Goal: Task Accomplishment & Management: Manage account settings

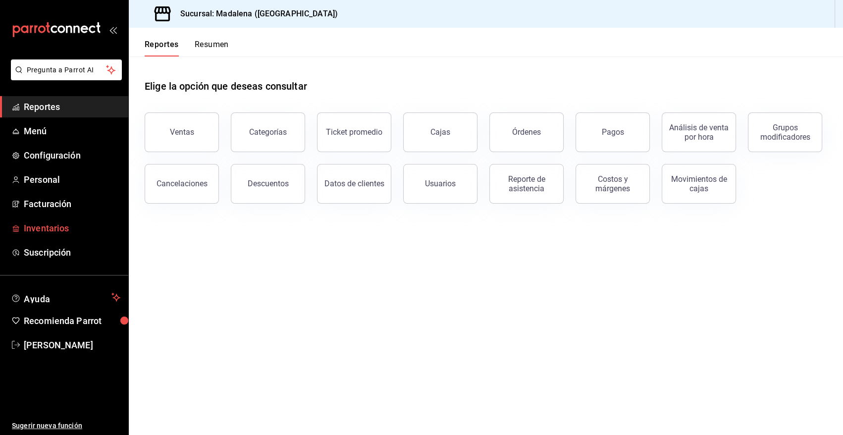
click at [38, 232] on span "Inventarios" at bounding box center [72, 227] width 97 height 13
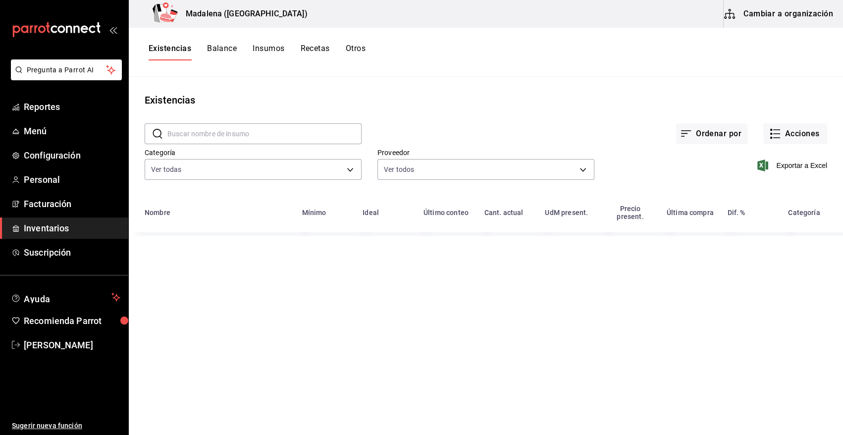
click at [780, 17] on button "Cambiar a organización" at bounding box center [779, 14] width 111 height 28
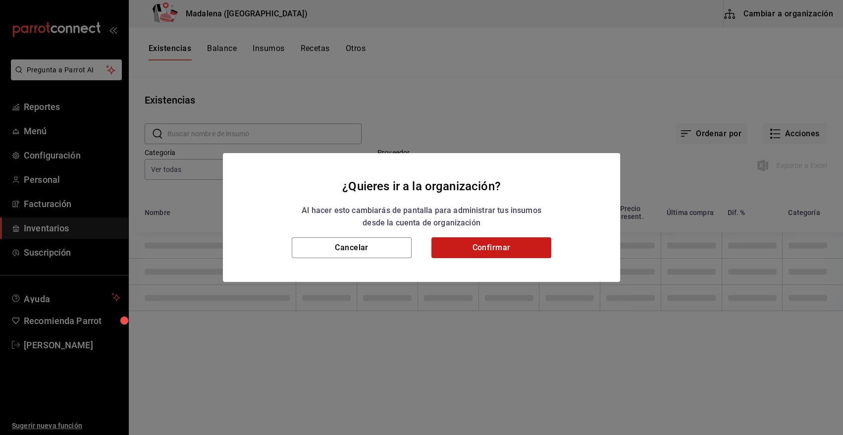
click at [493, 250] on button "Confirmar" at bounding box center [491, 247] width 120 height 21
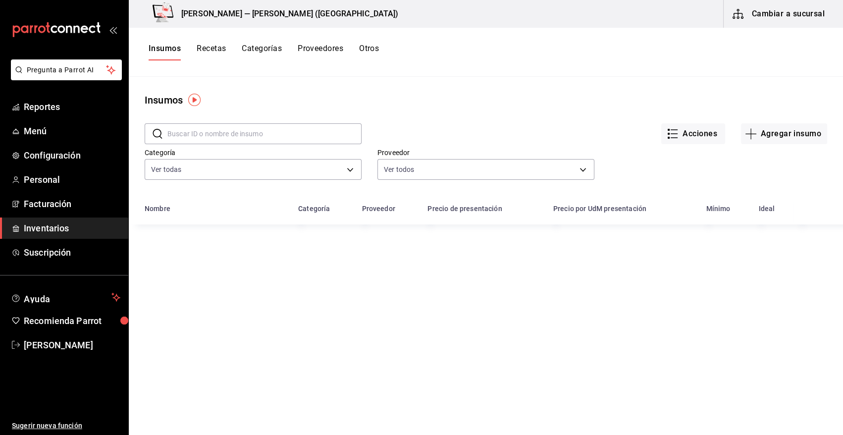
click at [240, 134] on input "text" at bounding box center [264, 134] width 194 height 20
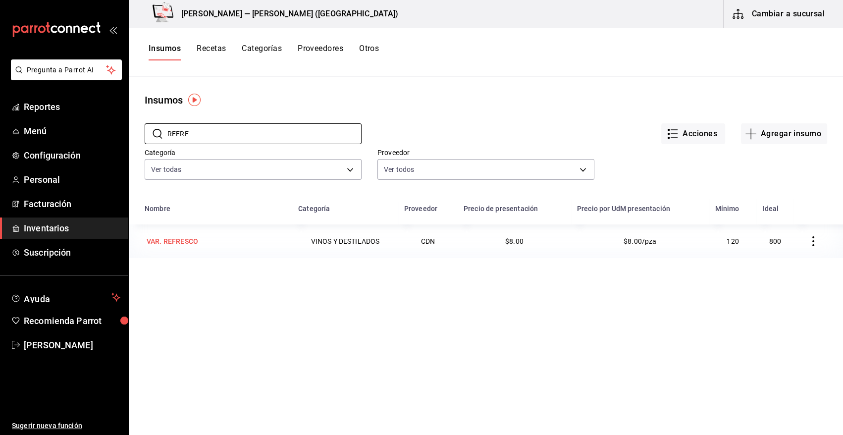
type input "REFRE"
click at [192, 240] on div "VAR. REFRESCO" at bounding box center [173, 241] width 52 height 10
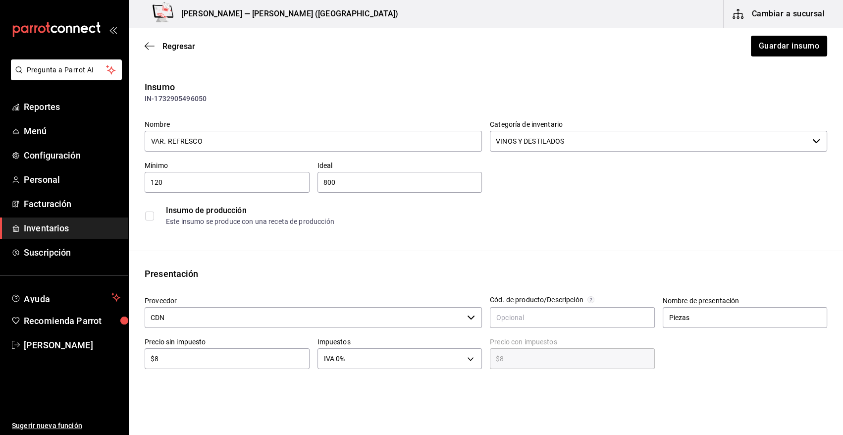
click at [227, 324] on input "CDN" at bounding box center [304, 317] width 319 height 21
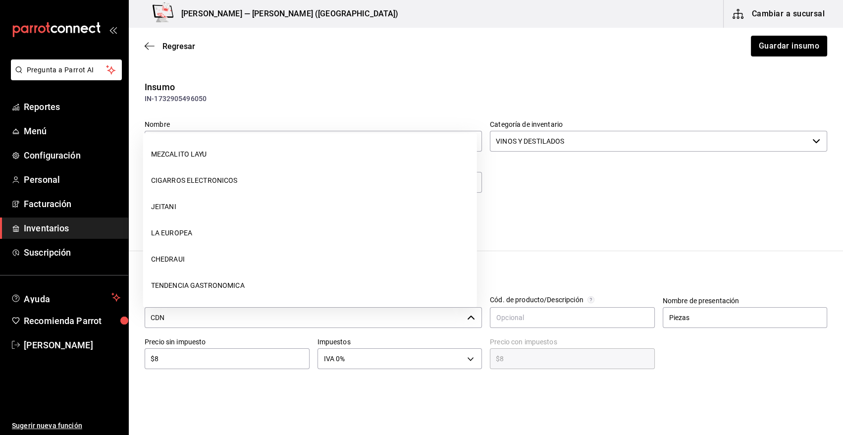
scroll to position [104, 0]
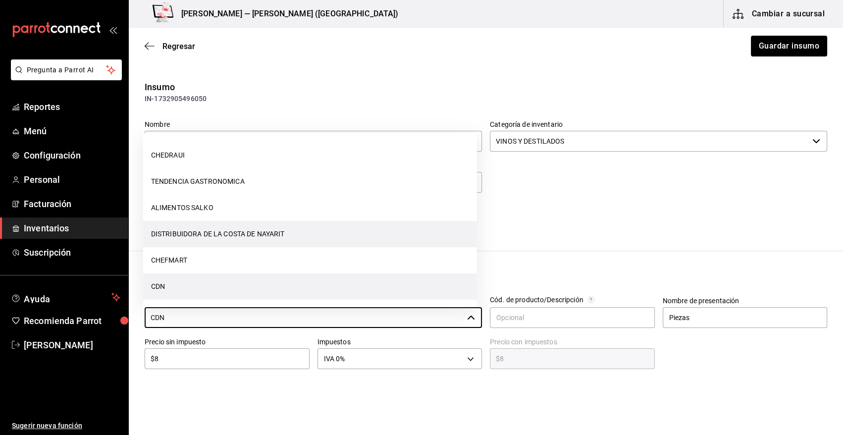
click at [231, 230] on li "DISTRIBUIDORA DE LA COSTA DE NAYARIT" at bounding box center [310, 234] width 334 height 26
type input "DISTRIBUIDORA DE LA COSTA DE NAYARIT"
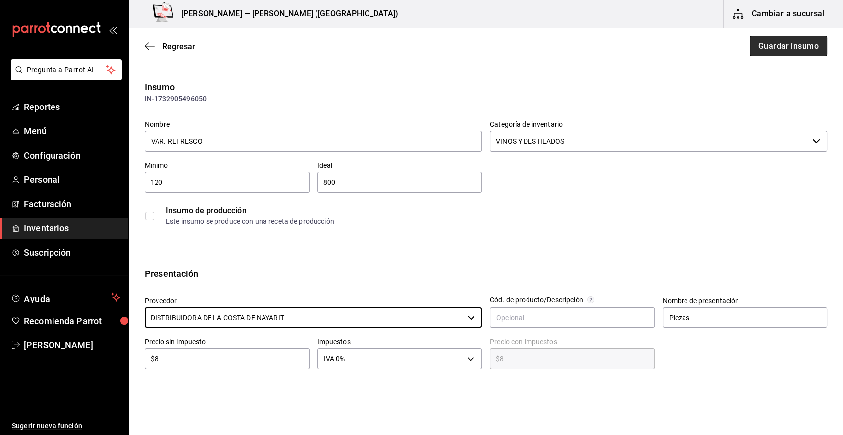
click at [786, 51] on button "Guardar insumo" at bounding box center [788, 46] width 77 height 21
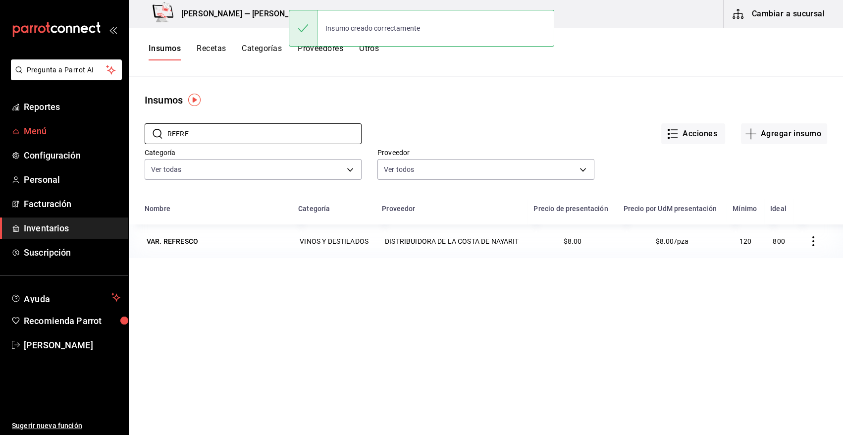
drag, startPoint x: 199, startPoint y: 131, endPoint x: 108, endPoint y: 136, distance: 90.8
click at [108, 136] on div "Pregunta a Parrot AI Reportes Menú Configuración Personal Facturación Inventari…" at bounding box center [421, 214] width 843 height 428
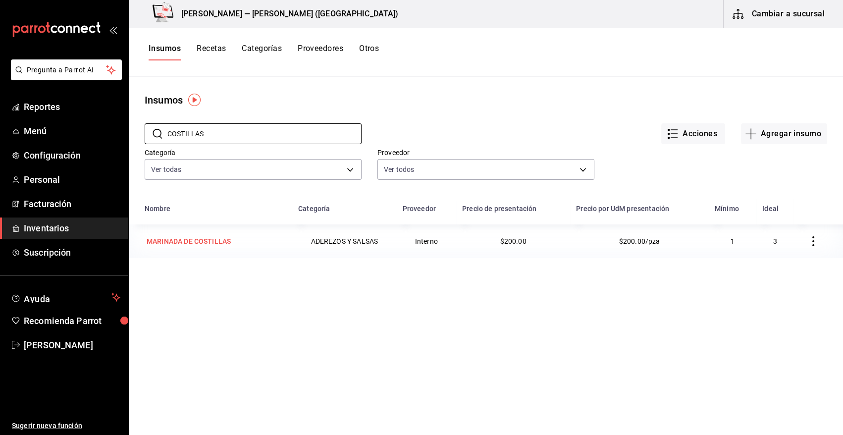
type input "COSTILLAS"
click at [202, 237] on div "MARINADA DE COSTILLAS" at bounding box center [189, 241] width 84 height 10
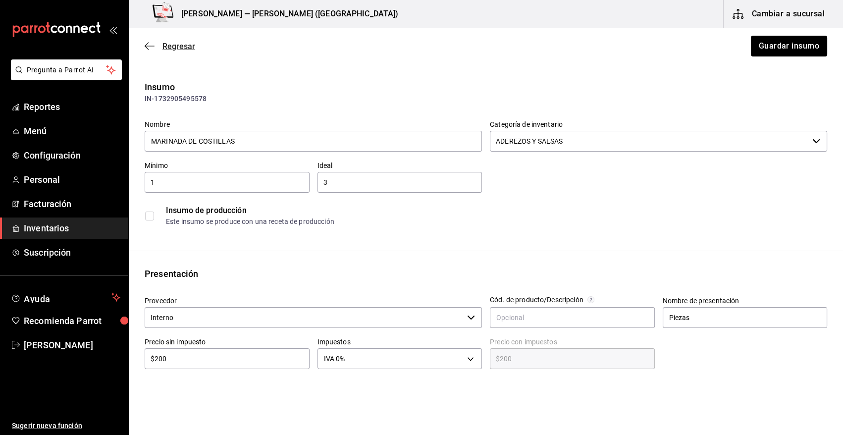
click at [148, 45] on icon "button" at bounding box center [150, 46] width 10 height 9
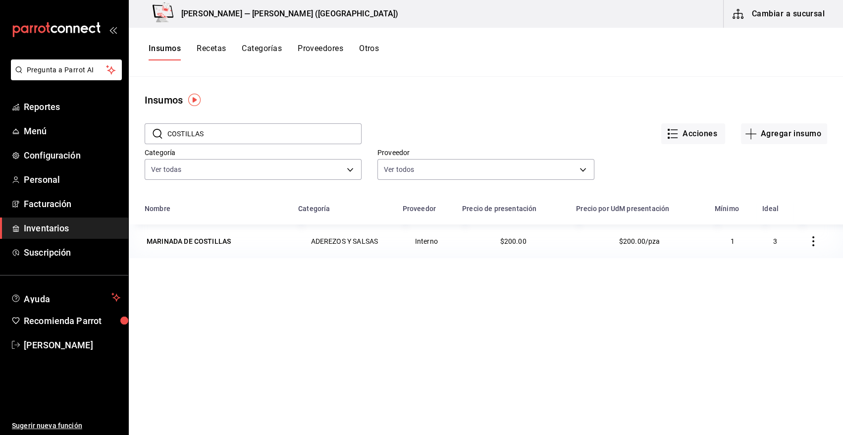
click at [98, 228] on span "Inventarios" at bounding box center [72, 227] width 97 height 13
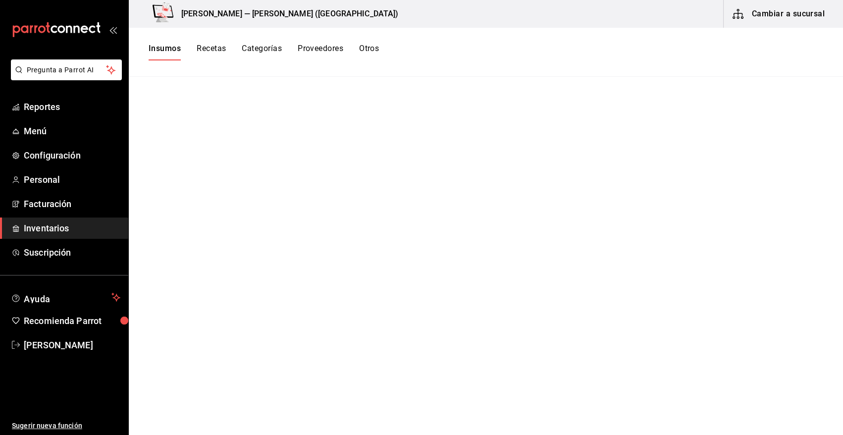
click at [764, 10] on button "Cambiar a sucursal" at bounding box center [779, 14] width 111 height 28
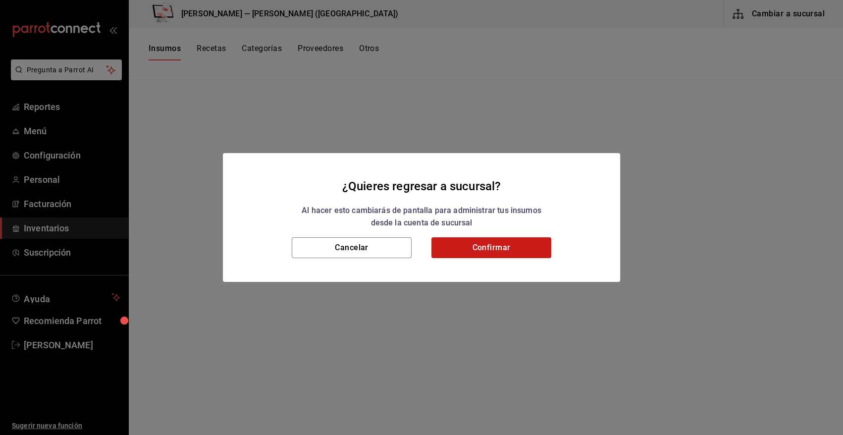
click at [477, 250] on button "Confirmar" at bounding box center [491, 247] width 120 height 21
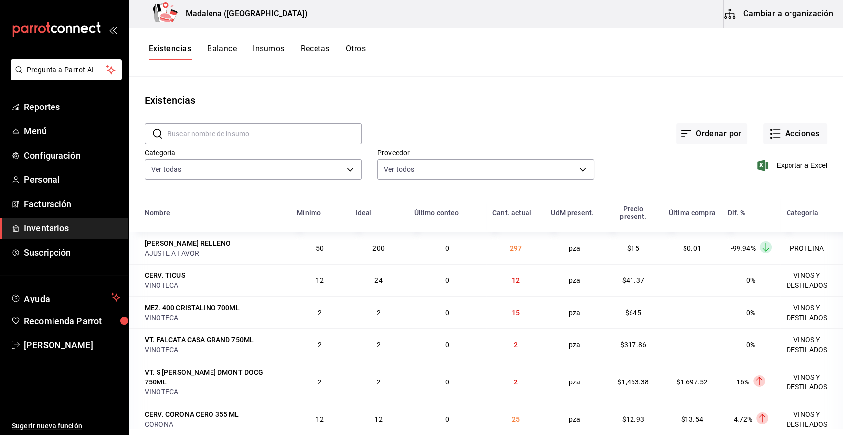
click at [799, 8] on button "Cambiar a organización" at bounding box center [779, 14] width 111 height 28
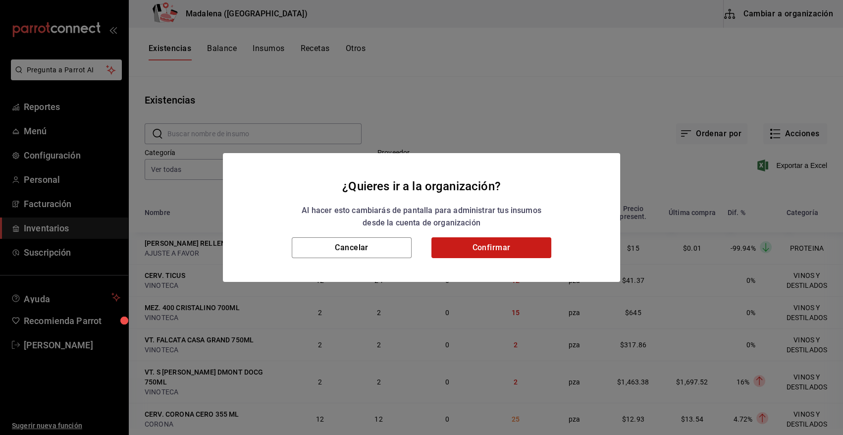
click at [466, 247] on button "Confirmar" at bounding box center [491, 247] width 120 height 21
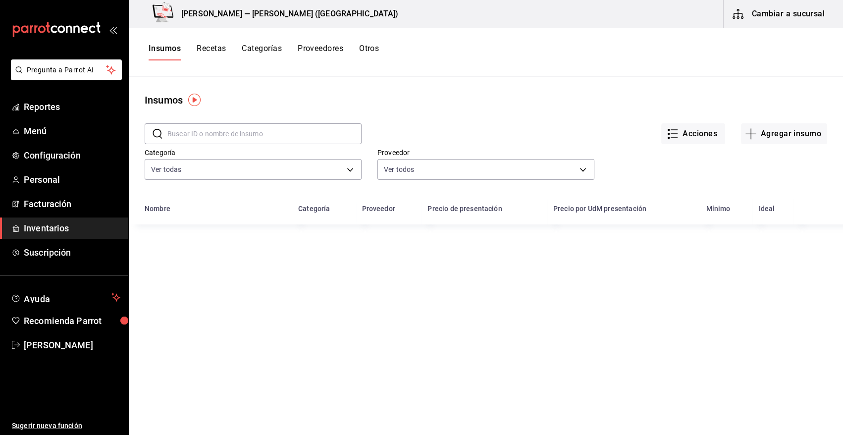
click at [194, 132] on input "text" at bounding box center [264, 134] width 194 height 20
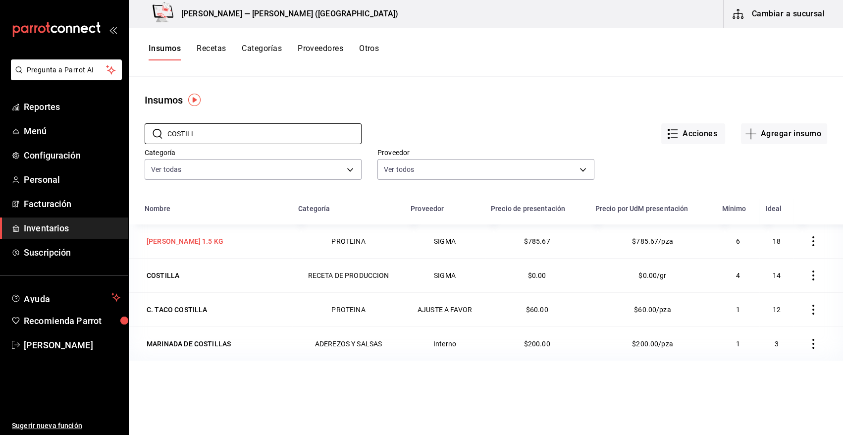
type input "COSTILL"
click at [187, 246] on div "[PERSON_NAME] 1.5 KG" at bounding box center [185, 241] width 77 height 10
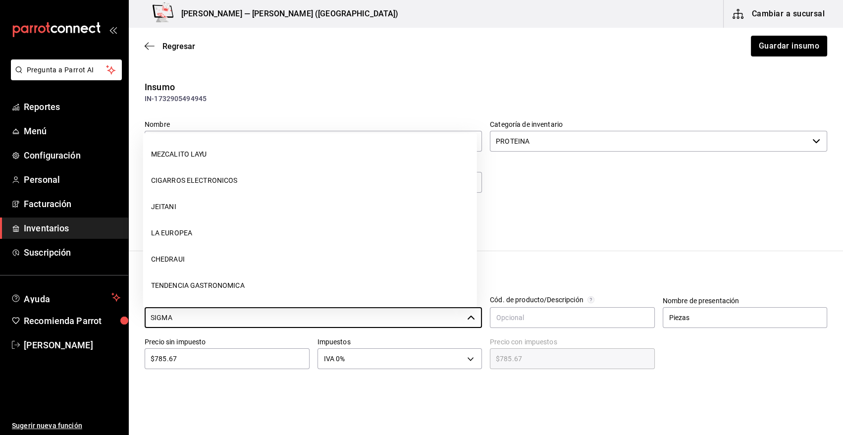
scroll to position [1364, 0]
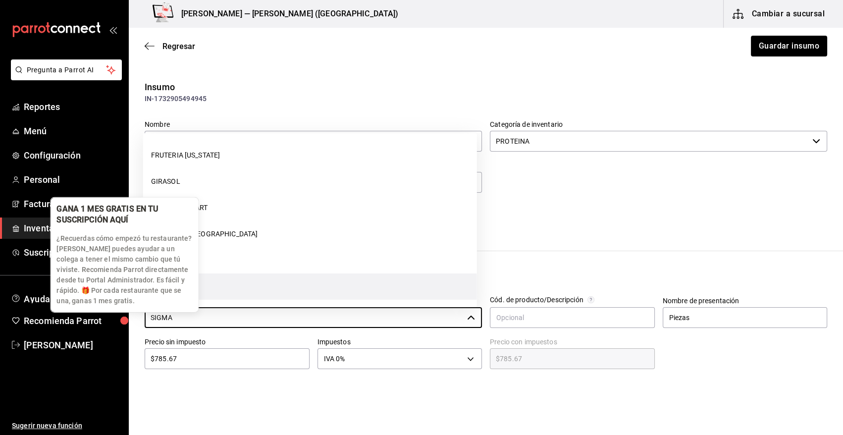
drag, startPoint x: 189, startPoint y: 316, endPoint x: 98, endPoint y: 308, distance: 91.0
click at [98, 308] on body "Pregunta a Parrot AI Reportes Menú Configuración Personal Facturación Inventari…" at bounding box center [421, 189] width 843 height 379
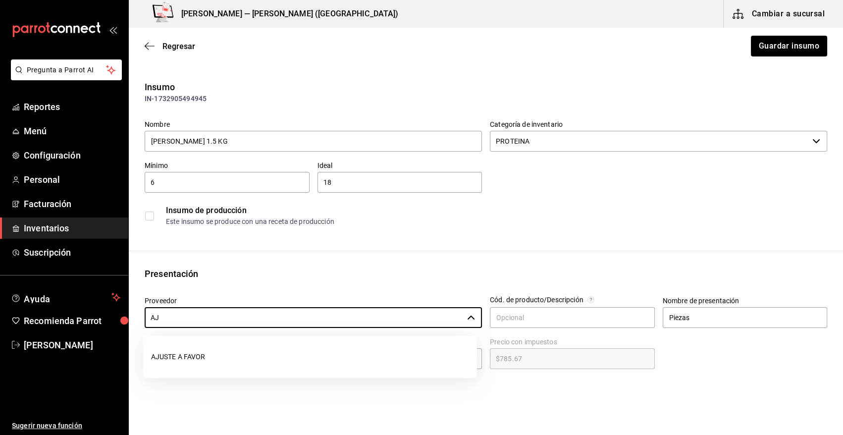
scroll to position [0, 0]
click at [175, 362] on li "AJUSTE A FAVOR" at bounding box center [310, 357] width 334 height 26
type input "AJUSTE A FAVOR"
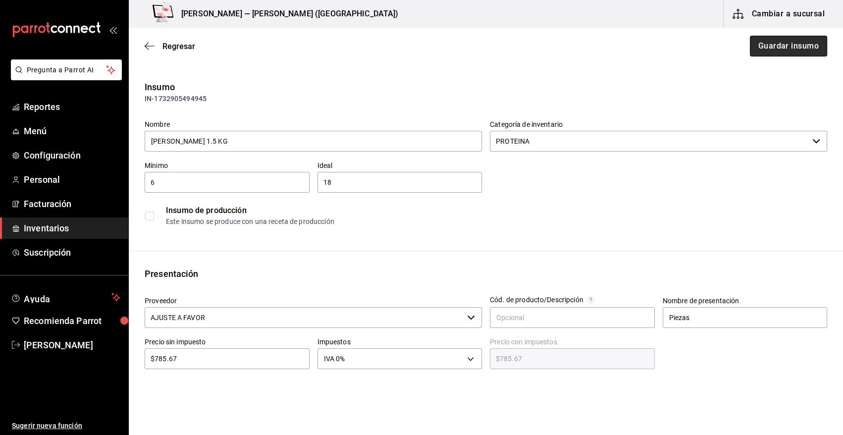
click at [763, 51] on button "Guardar insumo" at bounding box center [788, 46] width 77 height 21
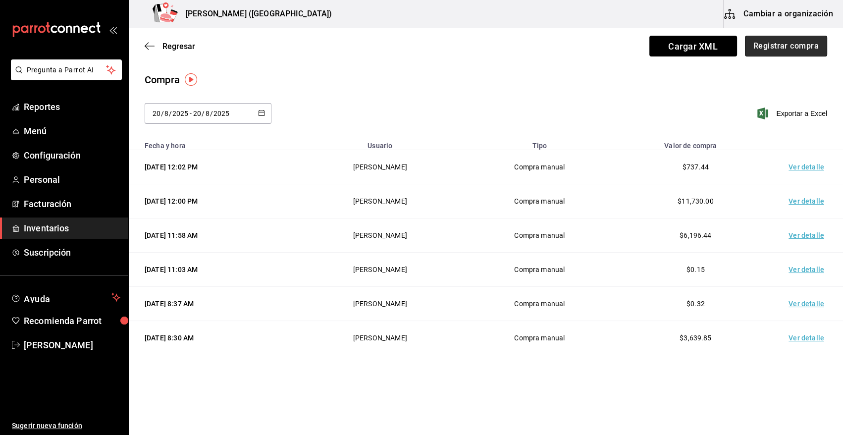
click at [768, 46] on button "Registrar compra" at bounding box center [786, 46] width 82 height 21
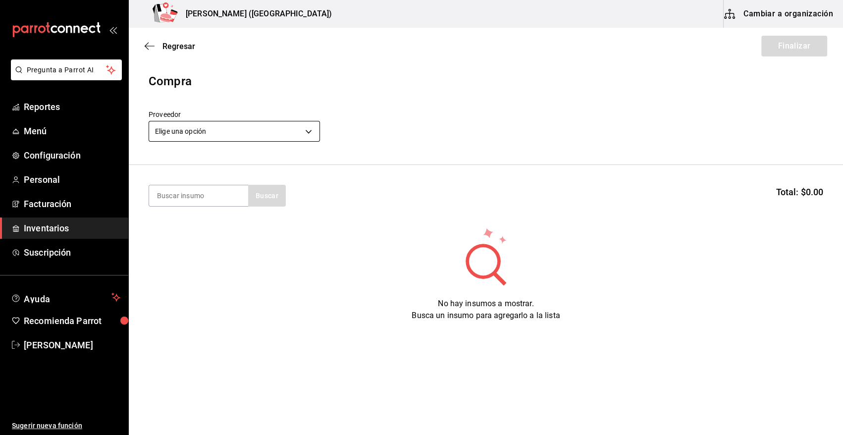
click at [224, 132] on body "Pregunta a Parrot AI Reportes Menú Configuración Personal Facturación Inventari…" at bounding box center [421, 189] width 843 height 379
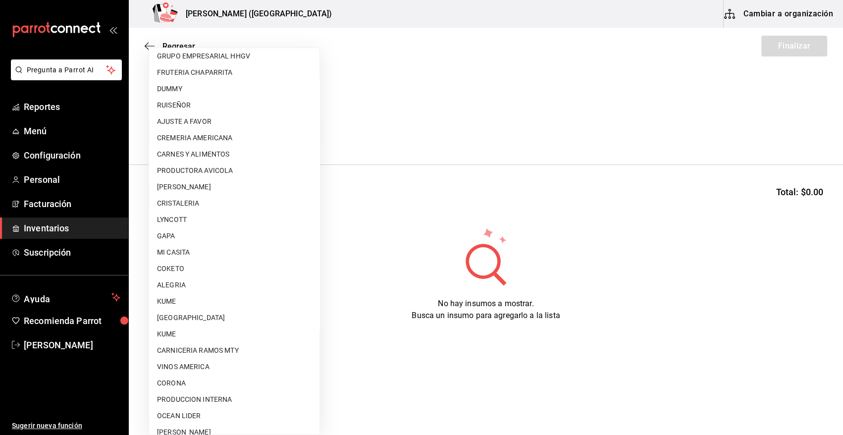
scroll to position [602, 0]
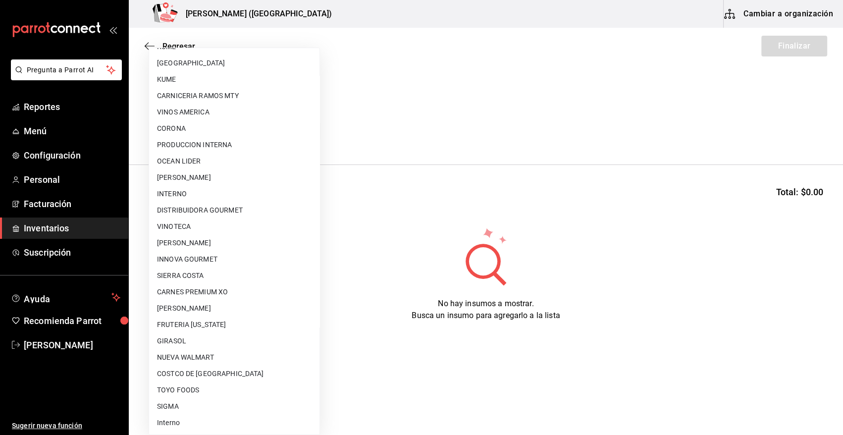
click at [202, 227] on li "VINOTECA" at bounding box center [234, 226] width 170 height 16
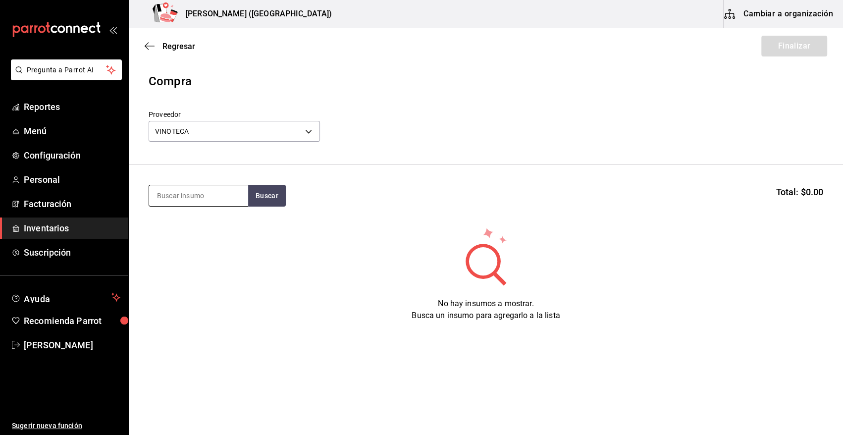
click at [215, 200] on input at bounding box center [198, 195] width 99 height 21
click at [251, 129] on body "Pregunta a Parrot AI Reportes Menú Configuración Personal Facturación Inventari…" at bounding box center [421, 189] width 843 height 379
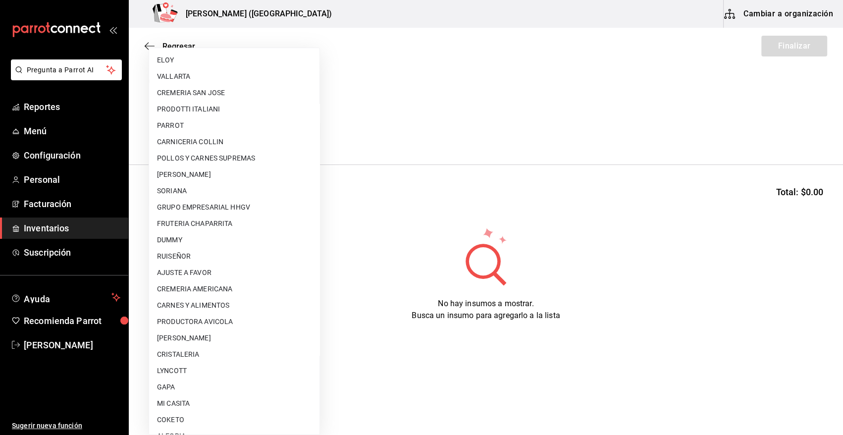
scroll to position [0, 0]
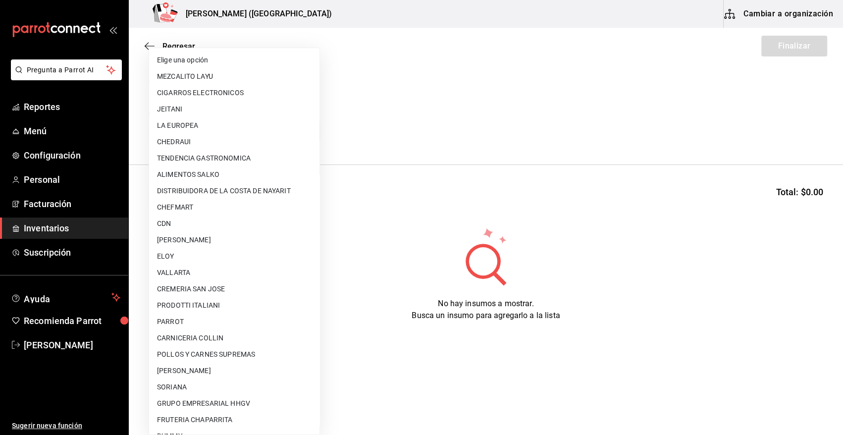
click at [262, 193] on li "DISTRIBUIDORA DE LA COSTA DE NAYARIT" at bounding box center [234, 191] width 170 height 16
type input "7132d0db-1f0e-40e8-8a44-1f7fc7bb26f8"
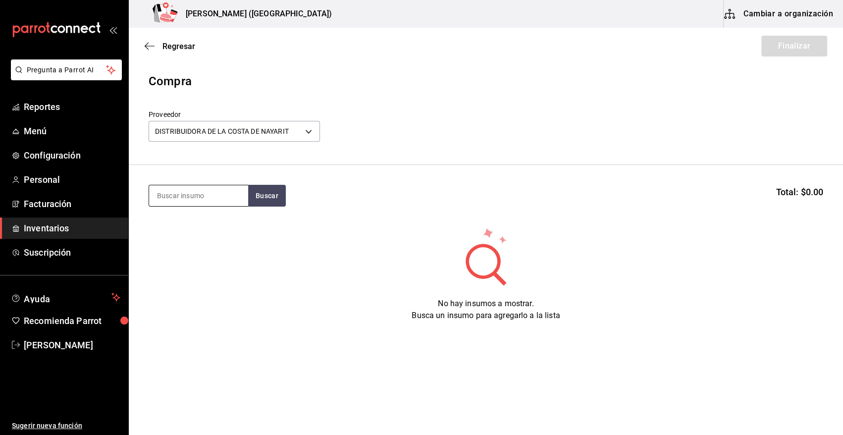
click at [195, 192] on input at bounding box center [198, 195] width 99 height 21
drag, startPoint x: 178, startPoint y: 194, endPoint x: 60, endPoint y: 215, distance: 119.4
click at [60, 215] on div "Pregunta a Parrot AI Reportes Menú Configuración Personal Facturación Inventari…" at bounding box center [421, 189] width 843 height 379
type input "REFRE"
click at [264, 193] on button "Buscar" at bounding box center [267, 196] width 38 height 22
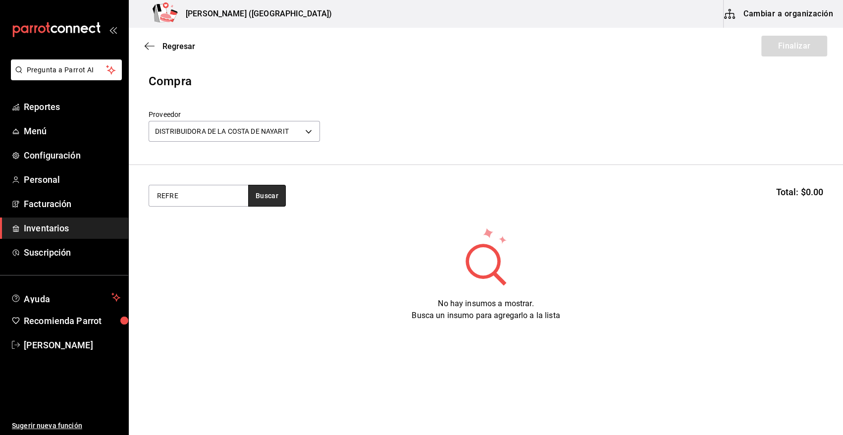
click at [264, 193] on button "Buscar" at bounding box center [267, 196] width 38 height 22
click at [252, 198] on button "Buscar" at bounding box center [267, 196] width 38 height 22
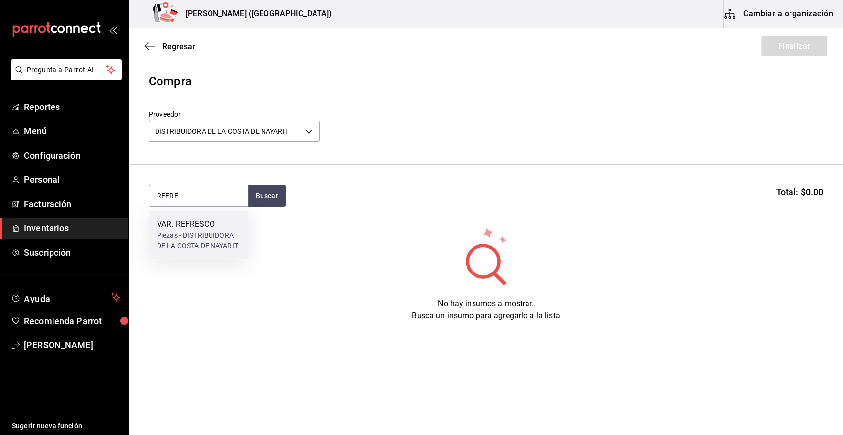
click at [201, 236] on div "Piezas - DISTRIBUIDORA DE LA COSTA DE NAYARIT" at bounding box center [198, 240] width 83 height 21
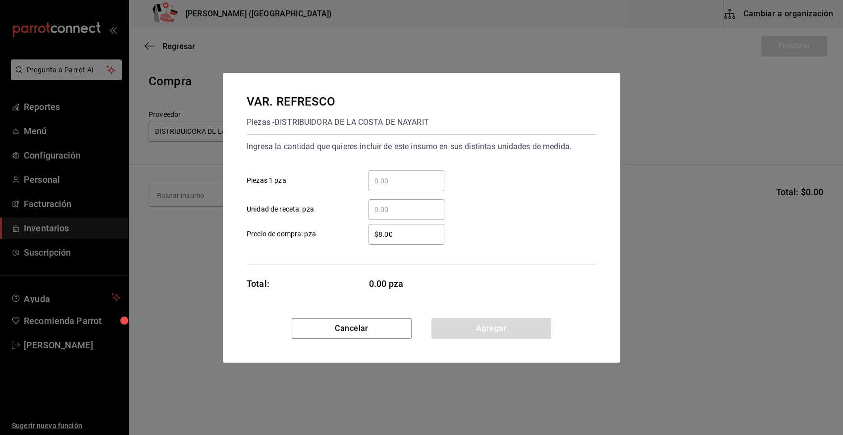
click at [376, 183] on input "​ Piezas 1 pza" at bounding box center [407, 181] width 76 height 12
type input "96"
type input "$18.04"
click at [488, 329] on button "Agregar" at bounding box center [491, 328] width 120 height 21
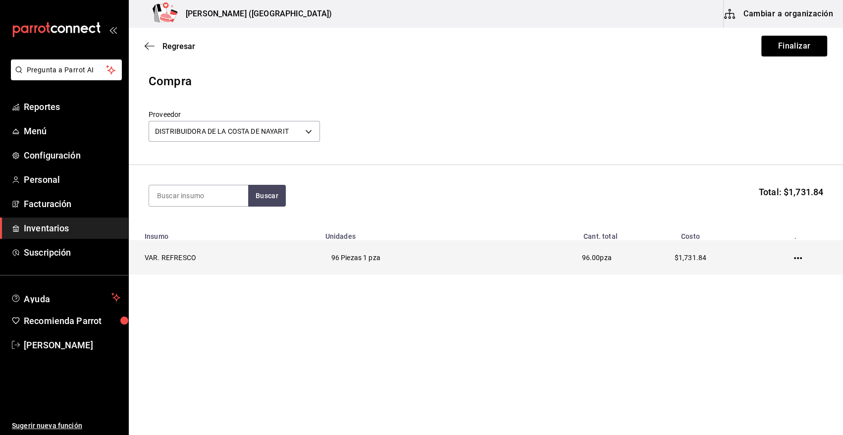
click at [798, 257] on icon "button" at bounding box center [798, 258] width 8 height 8
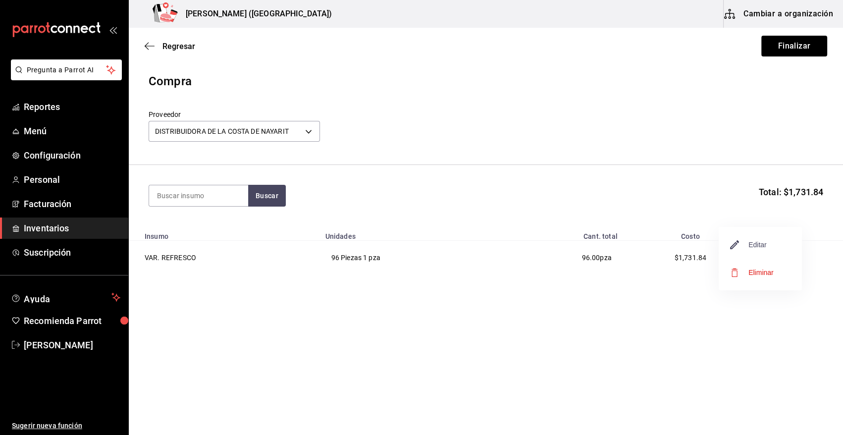
click at [747, 242] on span "Editar" at bounding box center [749, 245] width 36 height 12
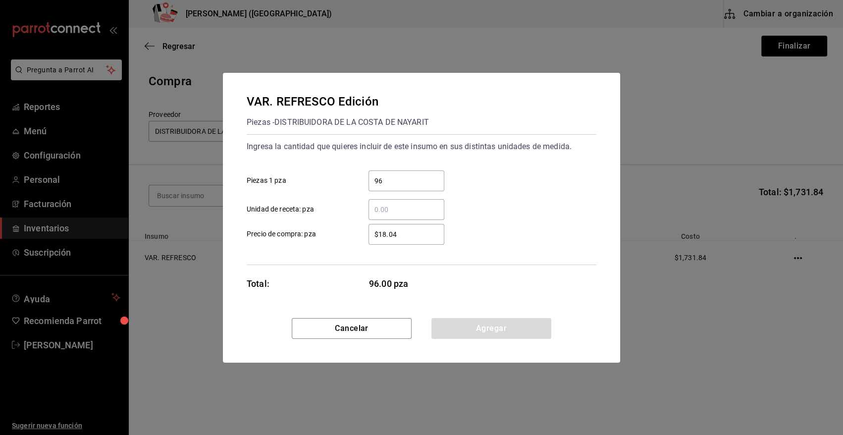
click at [410, 234] on input "$18.04" at bounding box center [407, 234] width 76 height 12
type input "$18.05"
drag, startPoint x: 482, startPoint y: 335, endPoint x: 481, endPoint y: 316, distance: 19.4
click at [482, 334] on button "Agregar" at bounding box center [491, 328] width 120 height 21
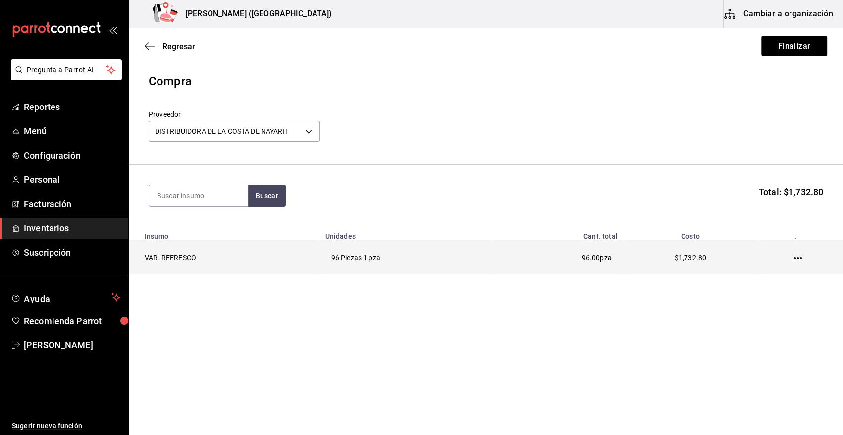
click at [795, 262] on icon "button" at bounding box center [798, 258] width 8 height 8
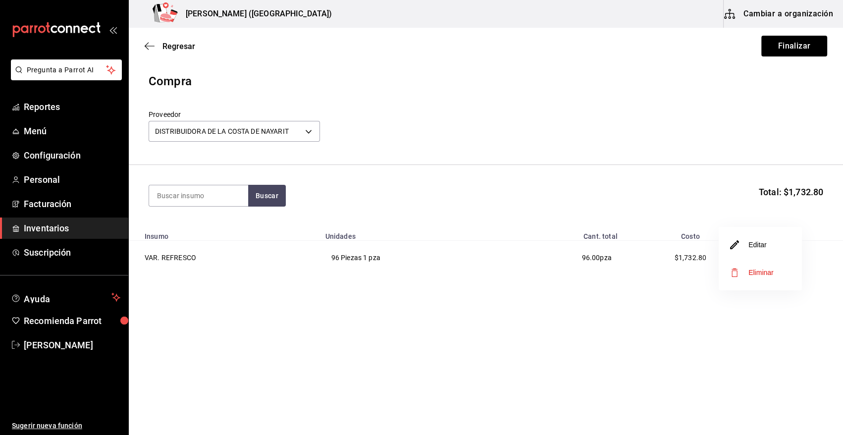
click at [768, 248] on li "Editar" at bounding box center [760, 245] width 83 height 28
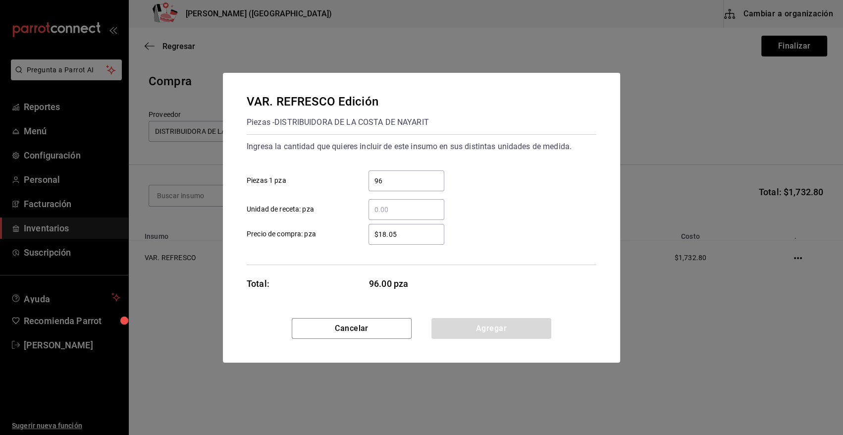
click at [430, 230] on input "$18.05" at bounding box center [407, 234] width 76 height 12
type input "$18.04"
click at [485, 333] on button "Agregar" at bounding box center [491, 328] width 120 height 21
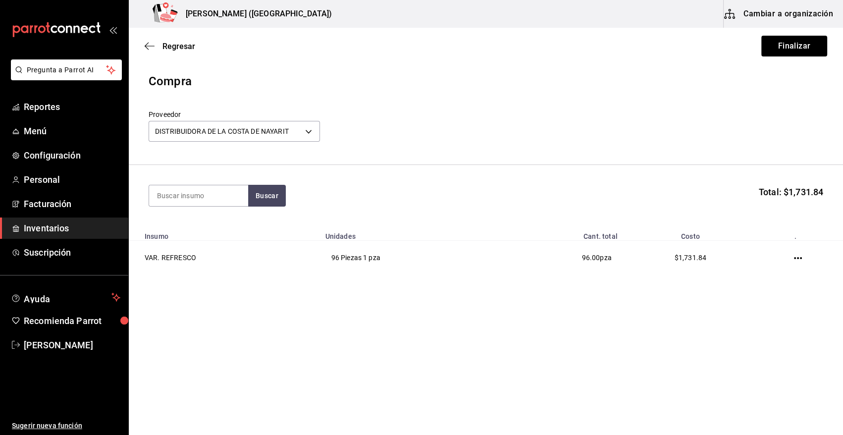
click at [603, 123] on div "Proveedor DISTRIBUIDORA DE LA [PERSON_NAME] DE NAYARIT 7132d0db-1f0e-40e8-8a44-…" at bounding box center [486, 127] width 675 height 35
click at [792, 50] on button "Finalizar" at bounding box center [794, 46] width 66 height 21
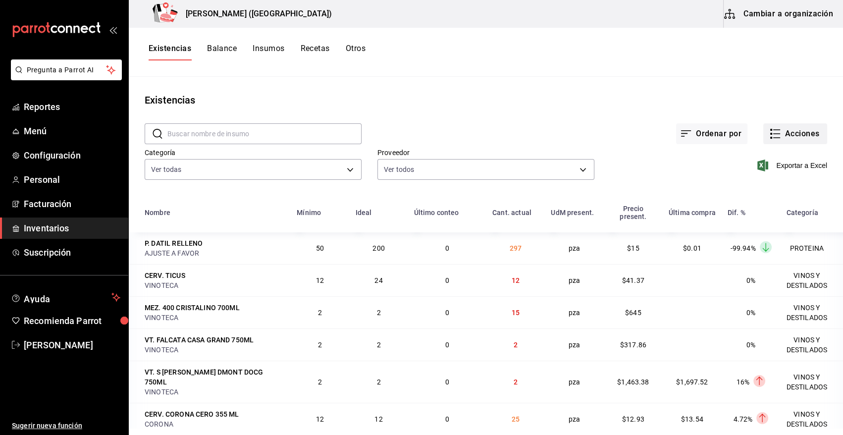
click at [769, 135] on icon "button" at bounding box center [775, 134] width 12 height 12
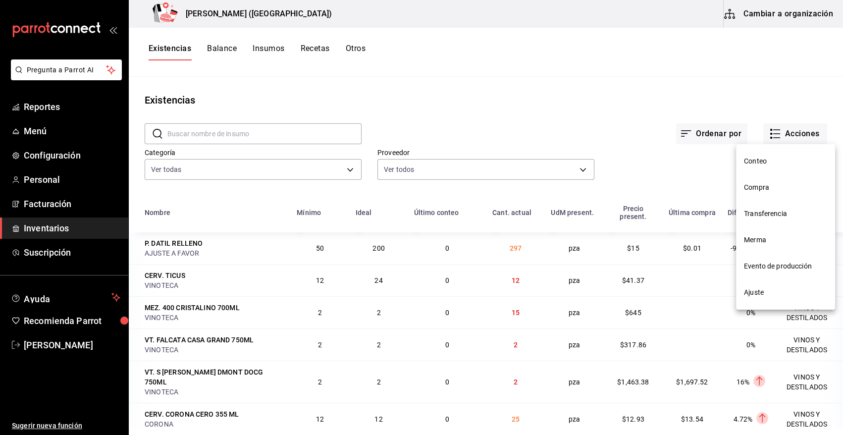
click at [766, 189] on span "Compra" at bounding box center [785, 187] width 83 height 10
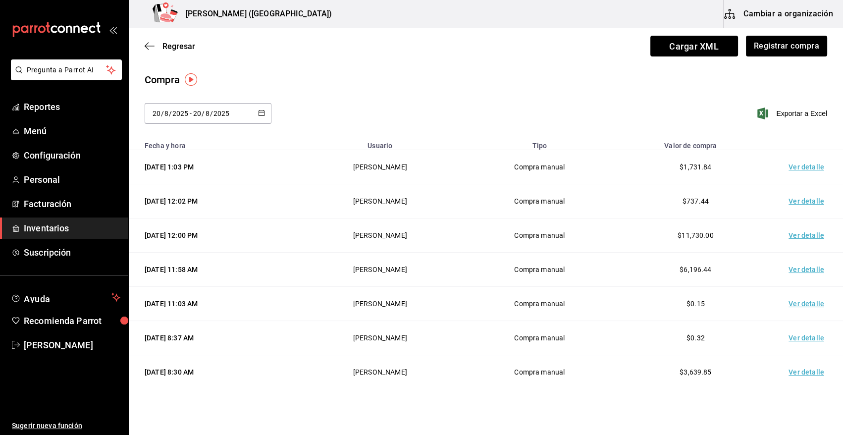
click at [806, 170] on td "Ver detalle" at bounding box center [808, 167] width 69 height 34
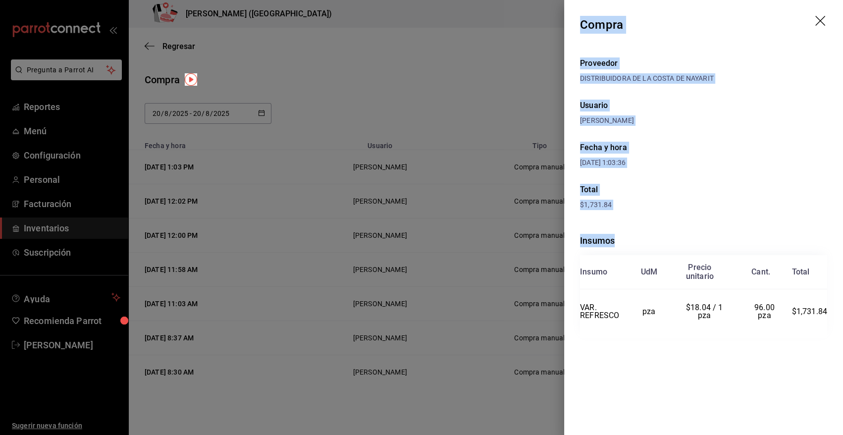
drag, startPoint x: 581, startPoint y: 24, endPoint x: 836, endPoint y: 310, distance: 383.8
click at [836, 310] on div "Compra Proveedor DISTRIBUIDORA DE LA [PERSON_NAME] DE NAYARIT Usuario [PERSON_N…" at bounding box center [703, 217] width 279 height 435
copy div "Compra Proveedor DISTRIBUIDORA DE LA [PERSON_NAME] DE NAYARIT Usuario [PERSON_N…"
click at [820, 21] on icon "drag" at bounding box center [821, 22] width 12 height 12
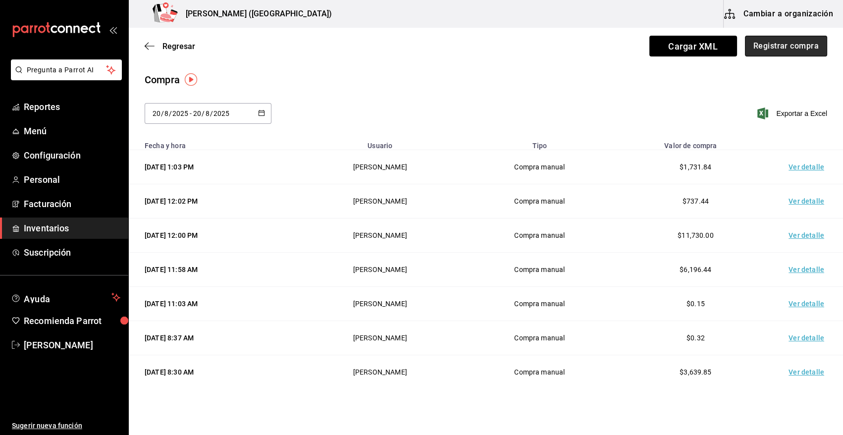
click at [765, 53] on button "Registrar compra" at bounding box center [786, 46] width 82 height 21
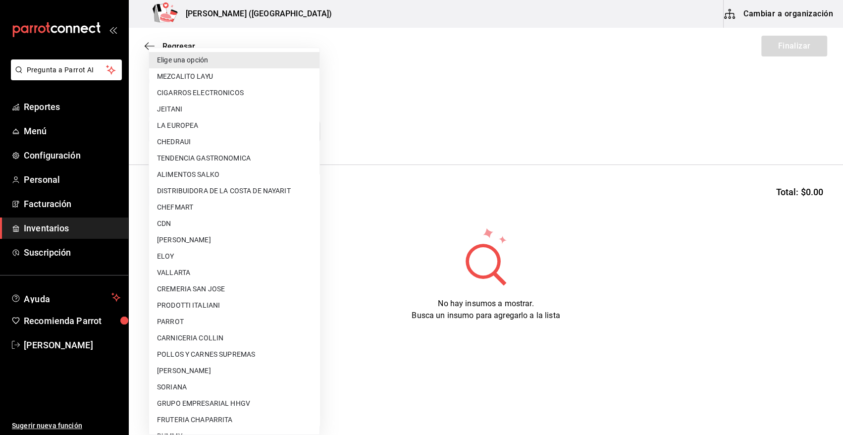
click at [275, 131] on body "Pregunta a Parrot AI Reportes Menú Configuración Personal Facturación Inventari…" at bounding box center [421, 189] width 843 height 379
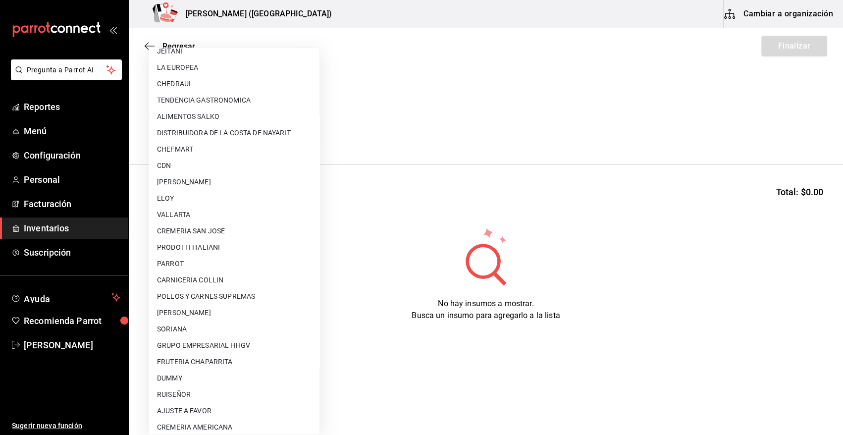
click at [218, 406] on li "AJUSTE A FAVOR" at bounding box center [234, 411] width 170 height 16
type input "dd0fbccd-e034-4acc-8432-7d1d5e23f321"
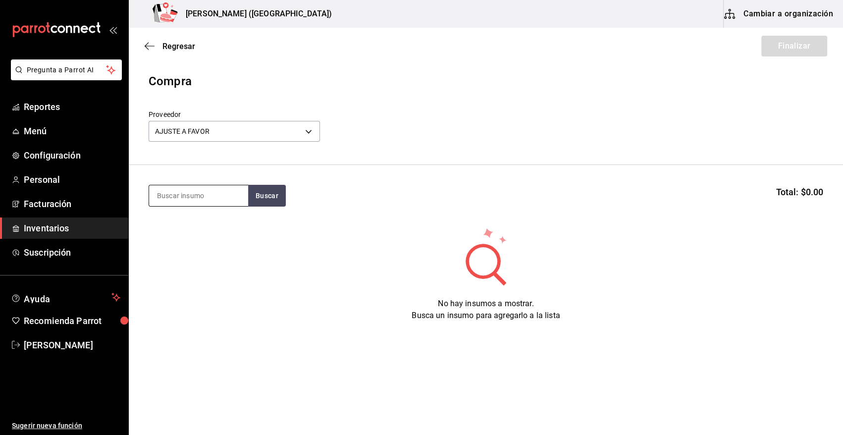
click at [217, 195] on input at bounding box center [198, 195] width 99 height 21
type input "8"
type input "COSTILL"
click at [286, 198] on div "COSTILL Buscar Total: $0.00" at bounding box center [486, 196] width 675 height 22
click at [272, 198] on button "Buscar" at bounding box center [267, 196] width 38 height 22
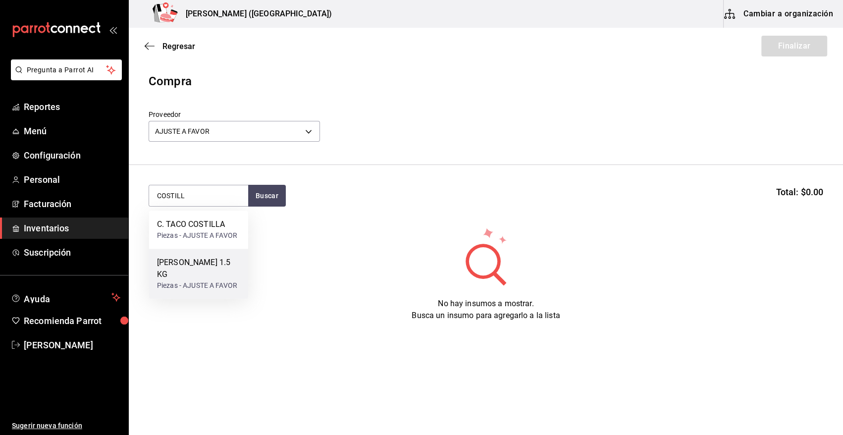
click at [203, 280] on div "Piezas - AJUSTE A FAVOR" at bounding box center [198, 285] width 83 height 10
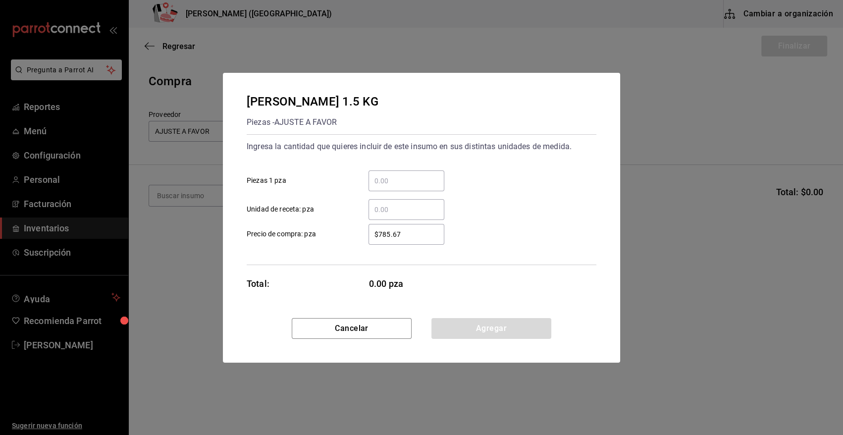
click at [402, 188] on div "​" at bounding box center [407, 180] width 76 height 21
click at [402, 187] on input "​ Piezas 1 pza" at bounding box center [407, 181] width 76 height 12
type input "8"
drag, startPoint x: 417, startPoint y: 232, endPoint x: 357, endPoint y: 239, distance: 59.9
click at [357, 239] on div "$785.67 ​" at bounding box center [399, 234] width 92 height 21
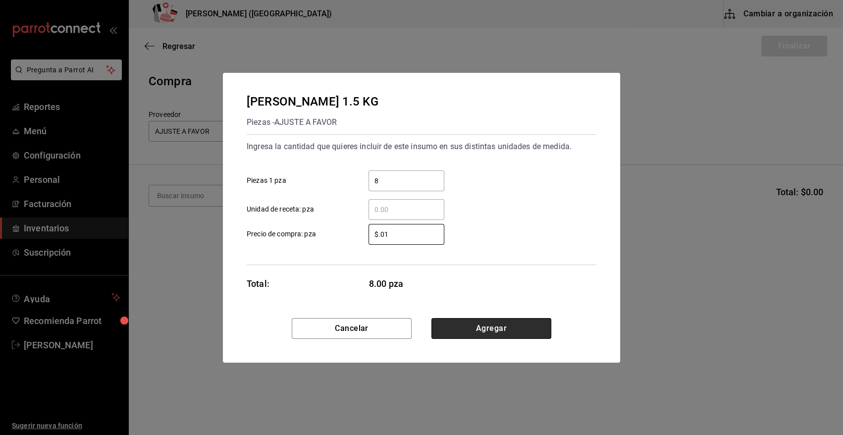
type input "$0.01"
click at [455, 326] on button "Agregar" at bounding box center [491, 328] width 120 height 21
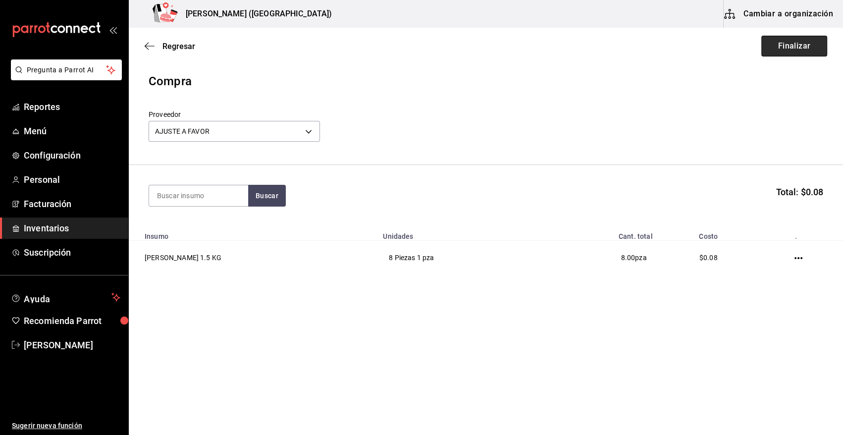
click at [791, 50] on button "Finalizar" at bounding box center [794, 46] width 66 height 21
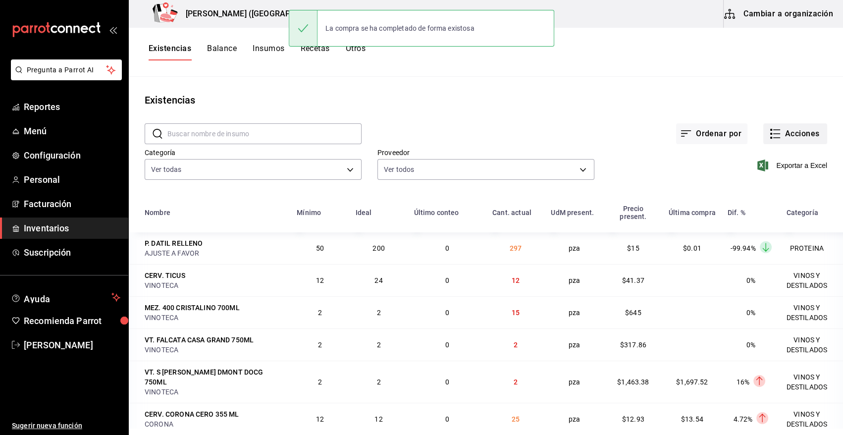
click at [782, 140] on button "Acciones" at bounding box center [795, 133] width 64 height 21
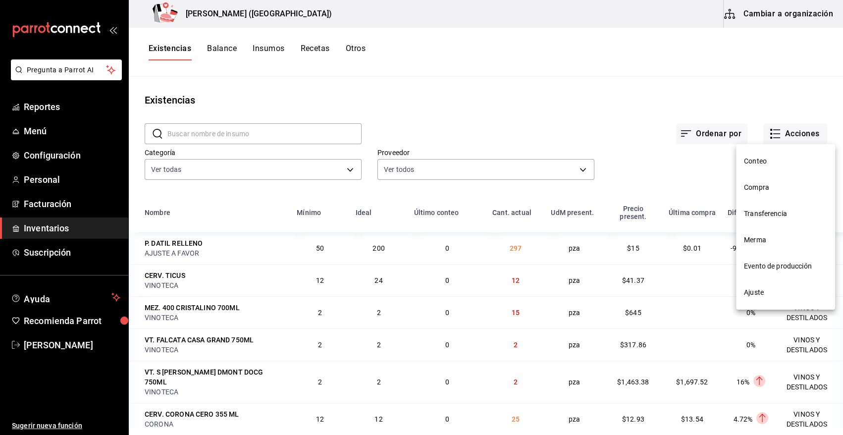
click at [759, 185] on span "Compra" at bounding box center [785, 187] width 83 height 10
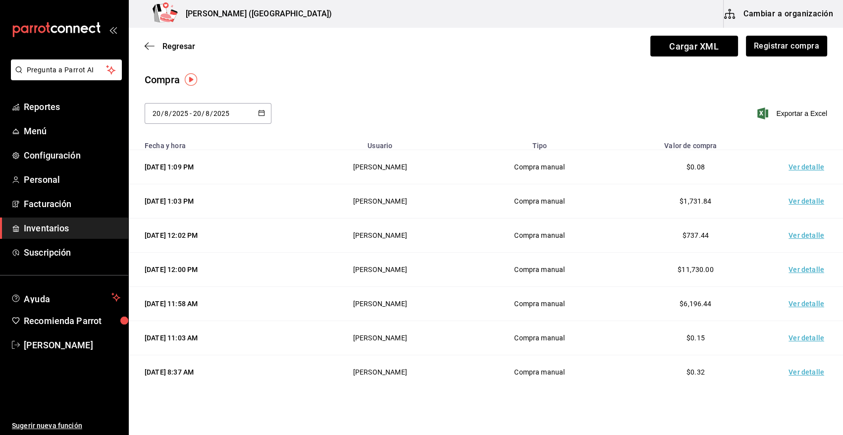
click at [790, 165] on td "Ver detalle" at bounding box center [808, 167] width 69 height 34
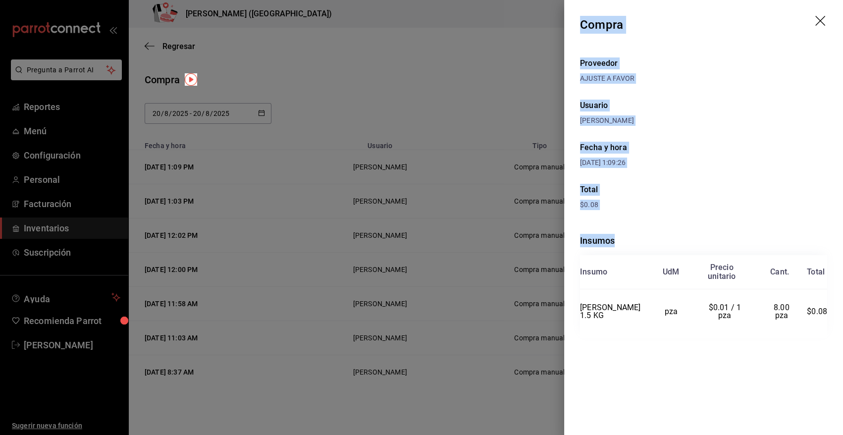
drag, startPoint x: 581, startPoint y: 23, endPoint x: 828, endPoint y: 316, distance: 382.8
click at [828, 316] on div "Compra Proveedor AJUSTE A FAVOR Usuario [PERSON_NAME] y hora [DATE] 1:09:26 Tot…" at bounding box center [703, 217] width 279 height 435
copy div "Compra Proveedor AJUSTE A FAVOR Usuario [PERSON_NAME] y hora [DATE] 1:09:26 Tot…"
click at [817, 23] on icon "drag" at bounding box center [821, 22] width 12 height 12
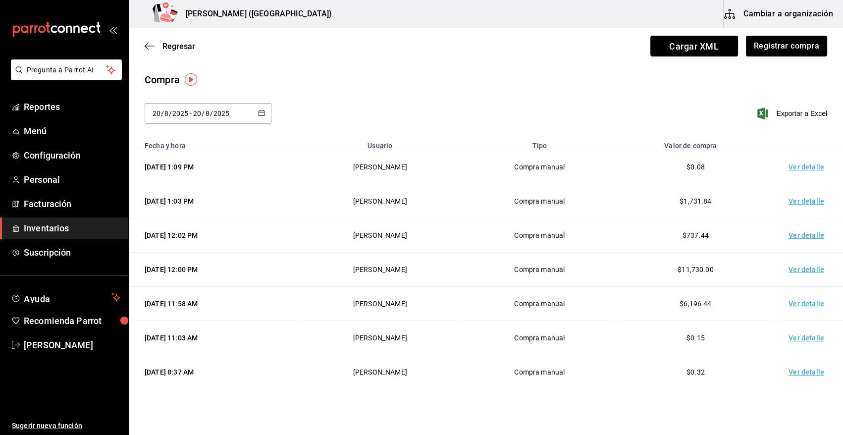
click at [108, 227] on span "Inventarios" at bounding box center [72, 227] width 97 height 13
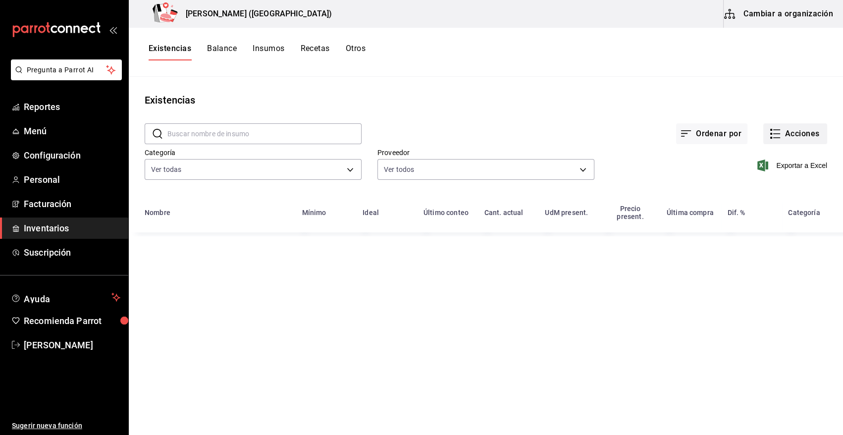
click at [809, 140] on button "Acciones" at bounding box center [795, 133] width 64 height 21
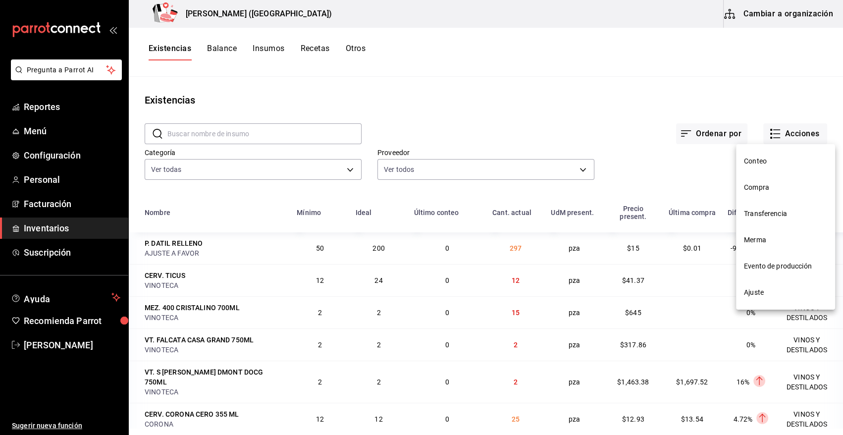
click at [765, 235] on span "Merma" at bounding box center [785, 240] width 83 height 10
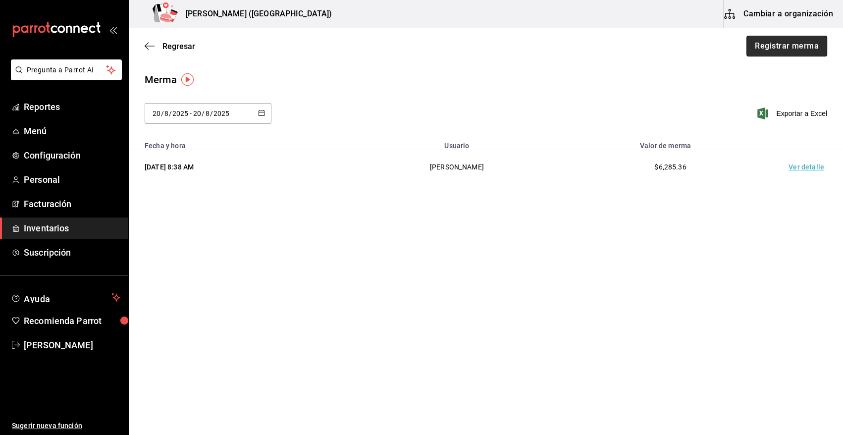
click at [784, 45] on button "Registrar merma" at bounding box center [787, 46] width 81 height 21
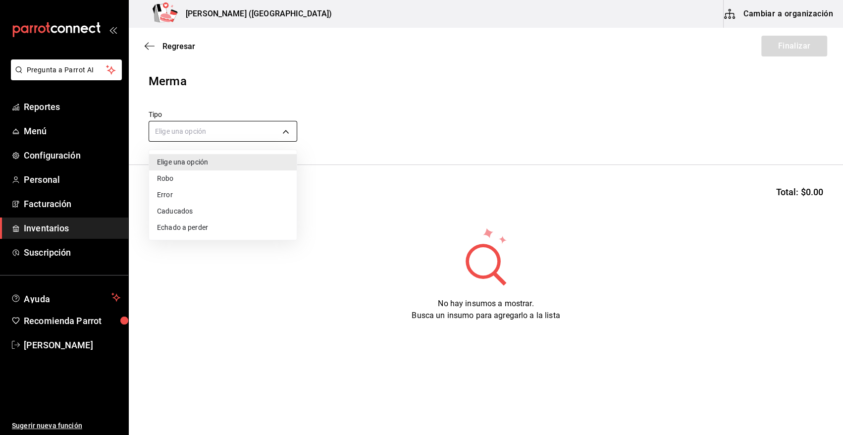
click at [283, 129] on body "Pregunta a Parrot AI Reportes Menú Configuración Personal Facturación Inventari…" at bounding box center [421, 189] width 843 height 379
click at [214, 195] on li "Error" at bounding box center [223, 195] width 148 height 16
type input "ERROR"
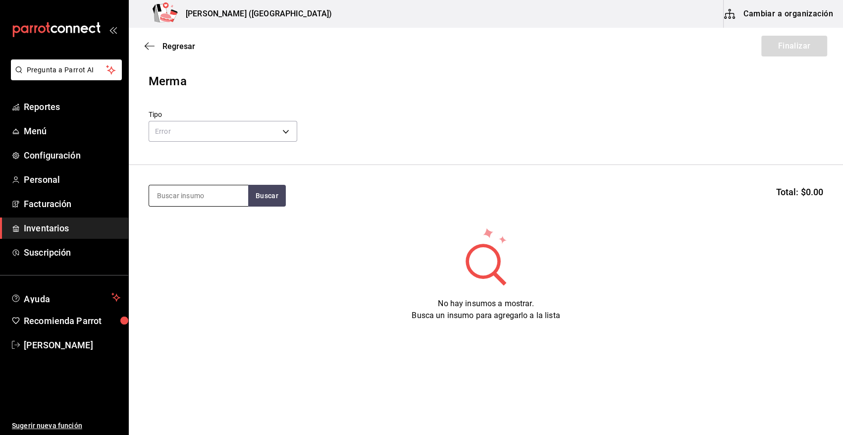
click at [199, 198] on input at bounding box center [198, 195] width 99 height 21
type input "TACO"
click at [261, 198] on button "Buscar" at bounding box center [267, 196] width 38 height 22
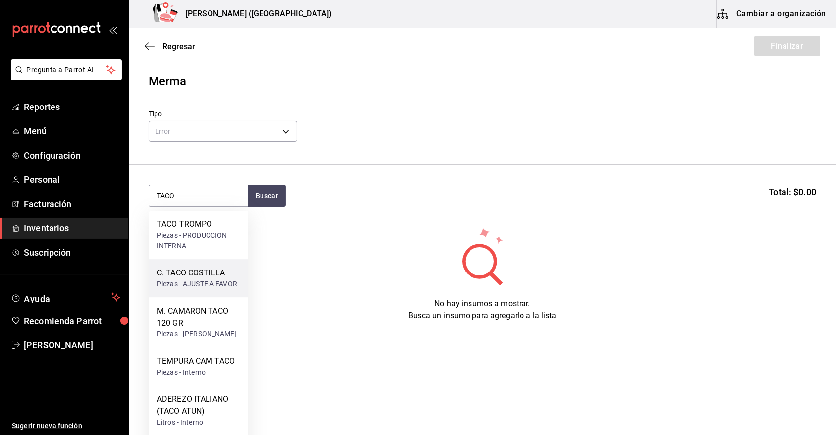
click at [205, 288] on div "Piezas - AJUSTE A FAVOR" at bounding box center [197, 284] width 80 height 10
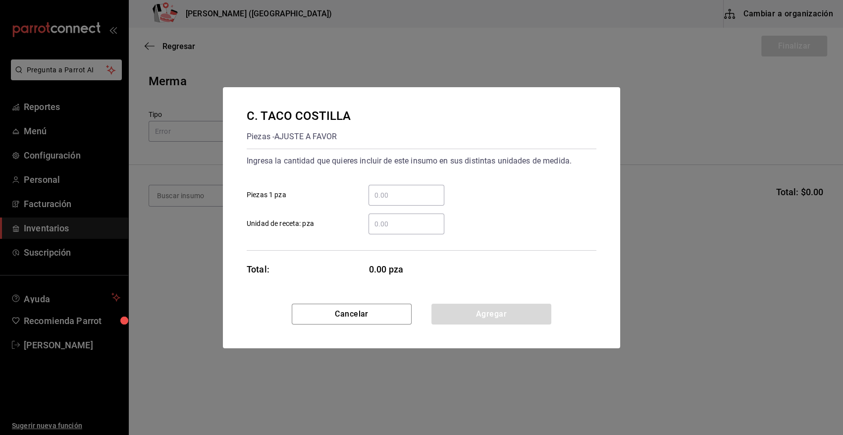
click at [401, 194] on input "​ Piezas 1 pza" at bounding box center [407, 195] width 76 height 12
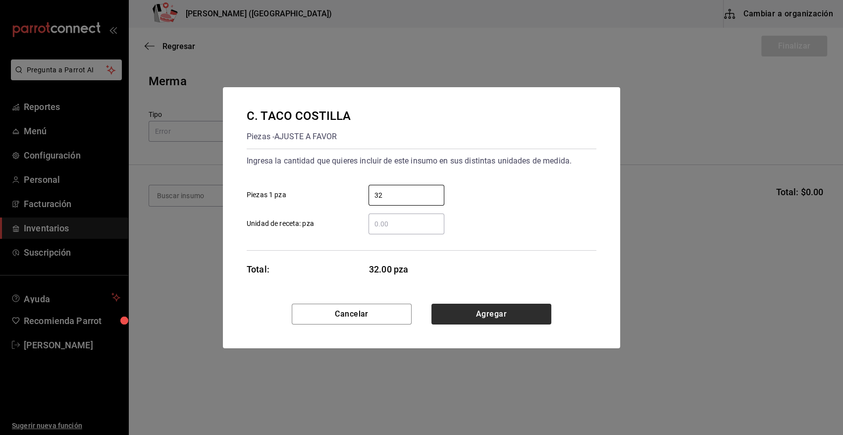
type input "32"
click at [488, 314] on button "Agregar" at bounding box center [491, 314] width 120 height 21
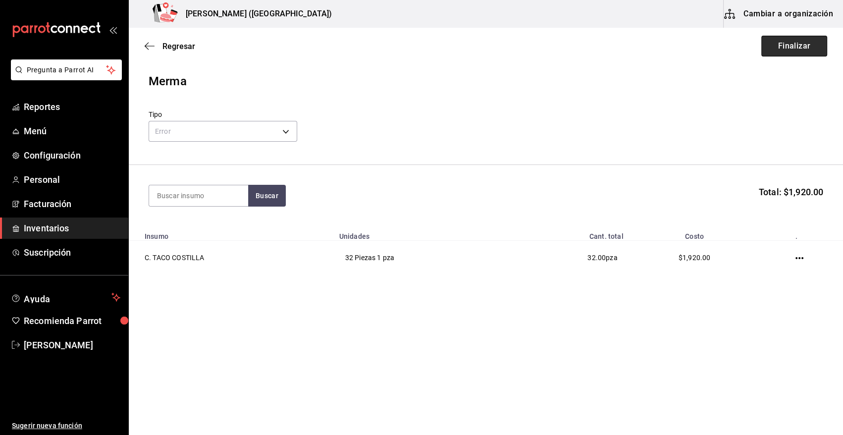
click at [810, 40] on button "Finalizar" at bounding box center [794, 46] width 66 height 21
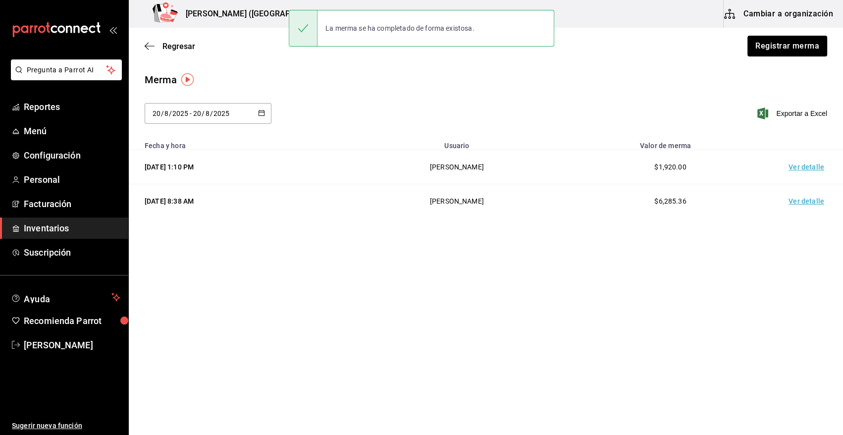
click at [796, 169] on td "Ver detalle" at bounding box center [808, 167] width 69 height 34
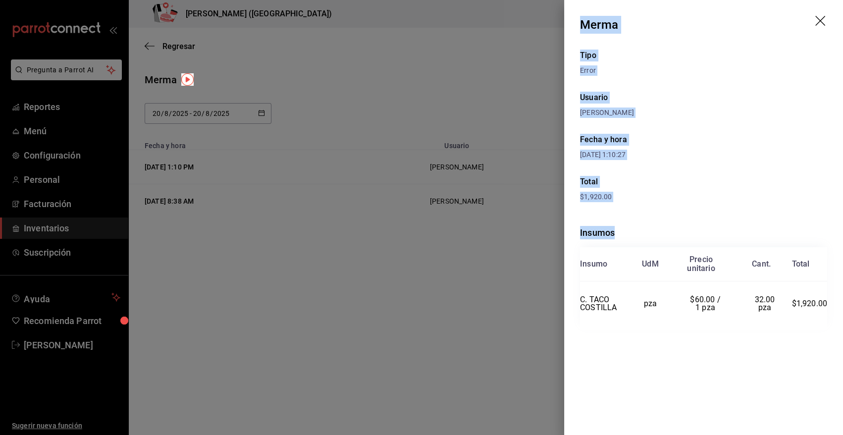
drag, startPoint x: 580, startPoint y: 22, endPoint x: 831, endPoint y: 303, distance: 376.8
click at [831, 303] on div "Merma Tipo Error Usuario [PERSON_NAME] Fecha y hora [DATE] 1:10:27 Total $1,920…" at bounding box center [703, 217] width 279 height 435
copy div "Merma Tipo Error Usuario [PERSON_NAME] Fecha y hora [DATE] 1:10:27 Total $1,920…"
click at [824, 19] on icon "drag" at bounding box center [821, 22] width 12 height 12
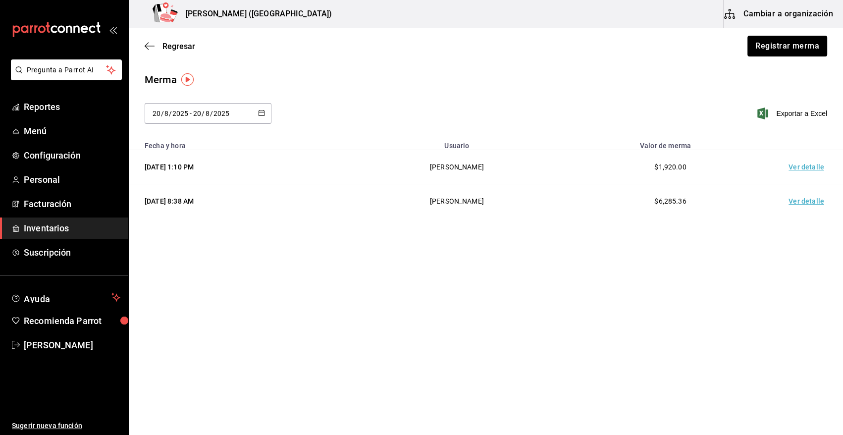
click at [65, 232] on span "Inventarios" at bounding box center [72, 227] width 97 height 13
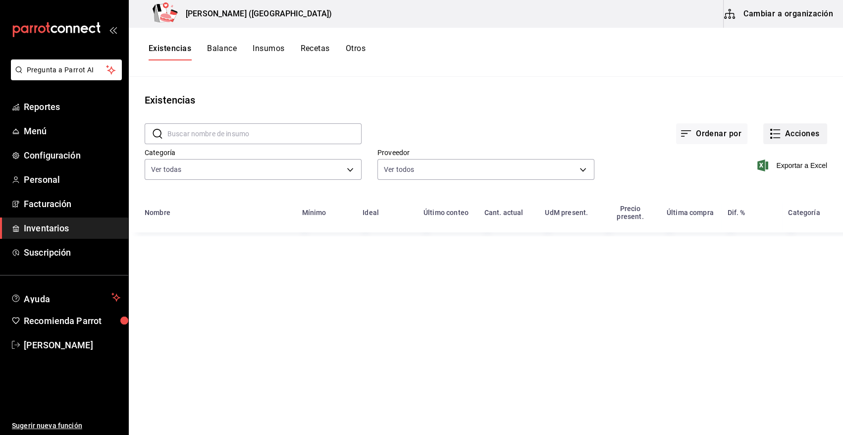
click at [792, 134] on button "Acciones" at bounding box center [795, 133] width 64 height 21
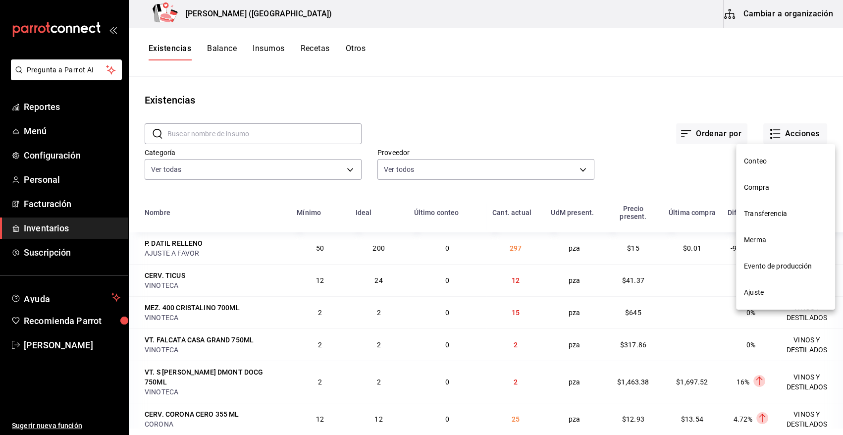
click at [761, 188] on span "Compra" at bounding box center [785, 187] width 83 height 10
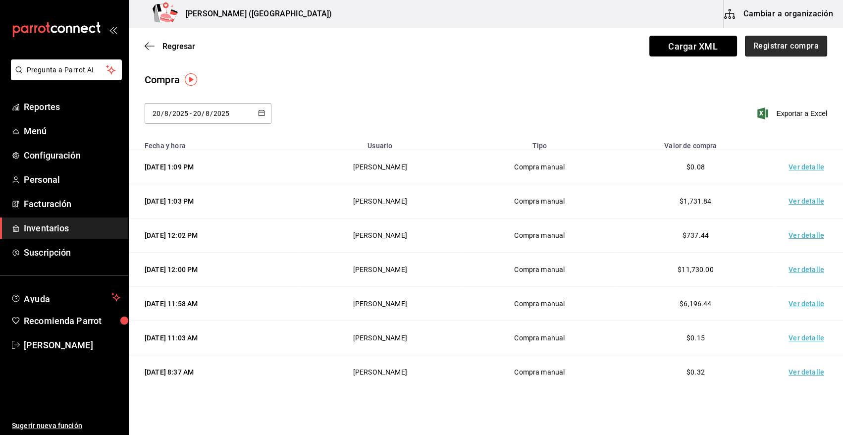
click at [798, 50] on button "Registrar compra" at bounding box center [786, 46] width 82 height 21
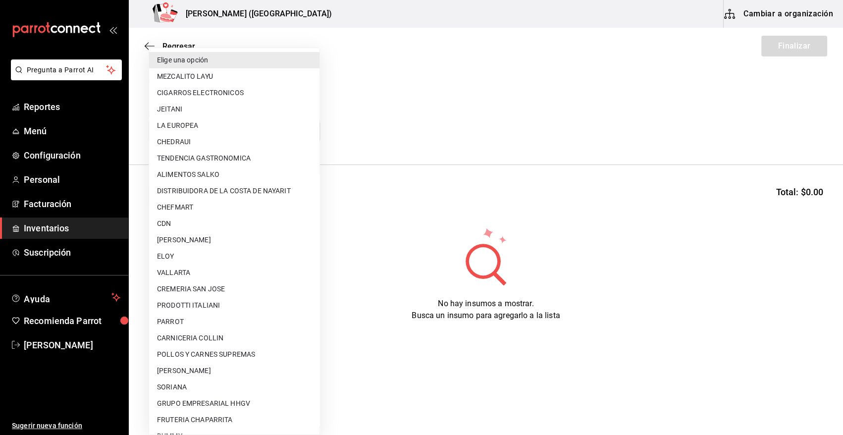
click at [260, 125] on body "Pregunta a Parrot AI Reportes Menú Configuración Personal Facturación Inventari…" at bounding box center [421, 189] width 843 height 379
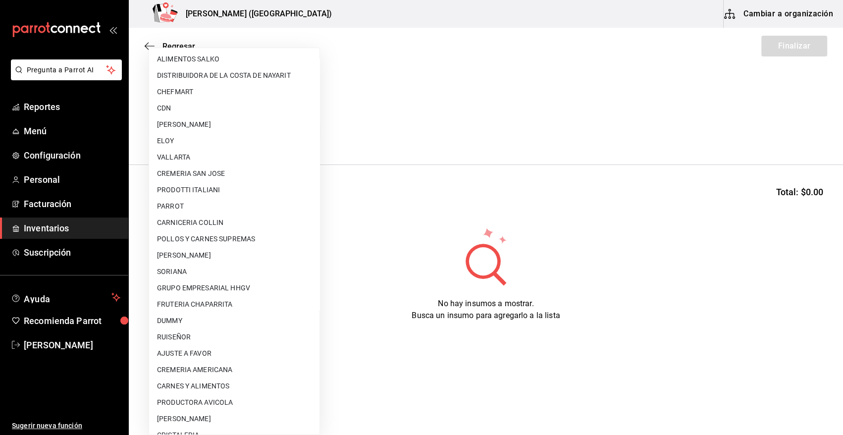
click at [204, 356] on li "AJUSTE A FAVOR" at bounding box center [234, 353] width 170 height 16
type input "dd0fbccd-e034-4acc-8432-7d1d5e23f321"
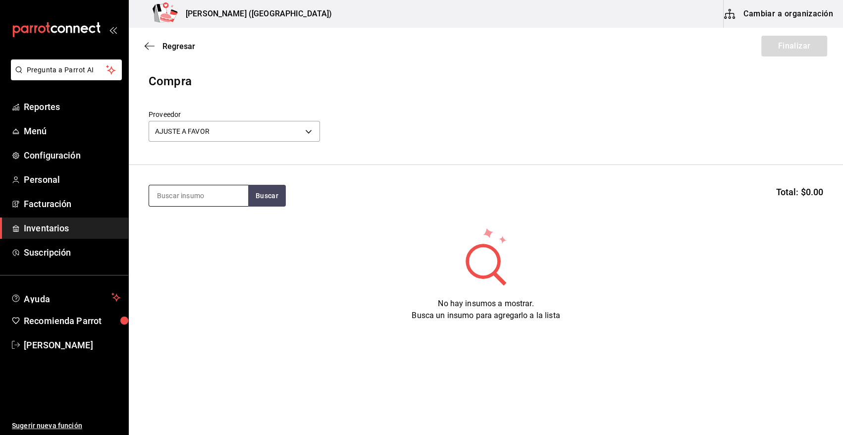
click at [189, 192] on input at bounding box center [198, 195] width 99 height 21
type input "TACO"
click at [275, 197] on button "Buscar" at bounding box center [267, 196] width 38 height 22
click at [194, 233] on div "Piezas - AJUSTE A FAVOR" at bounding box center [197, 235] width 80 height 10
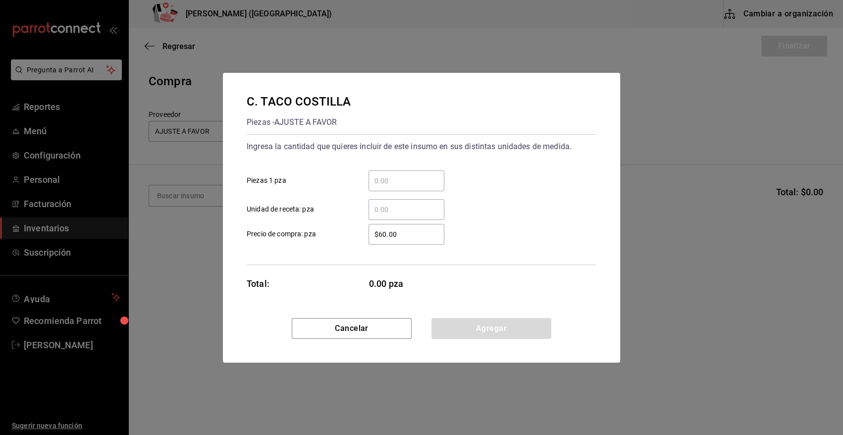
click at [390, 187] on div "​" at bounding box center [407, 180] width 76 height 21
click at [390, 187] on input "​ Piezas 1 pza" at bounding box center [407, 181] width 76 height 12
type input "31"
drag, startPoint x: 402, startPoint y: 233, endPoint x: 311, endPoint y: 235, distance: 90.7
click at [311, 235] on label "$60.00 ​ Precio de compra: pza" at bounding box center [346, 234] width 198 height 21
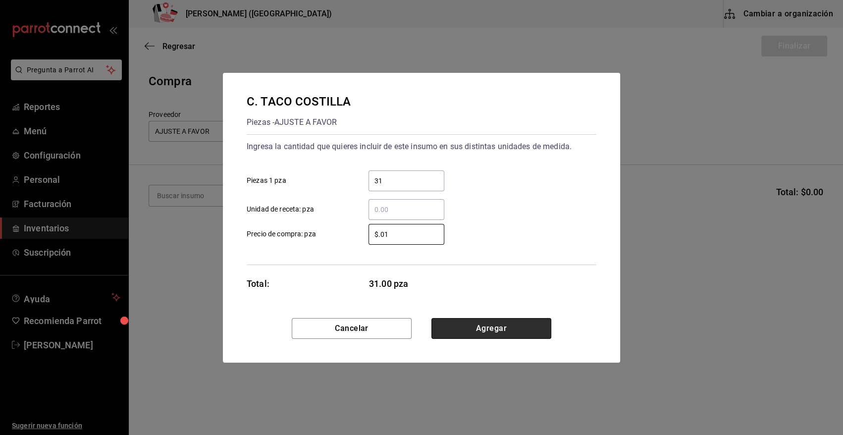
type input "$0.01"
click at [463, 321] on button "Agregar" at bounding box center [491, 328] width 120 height 21
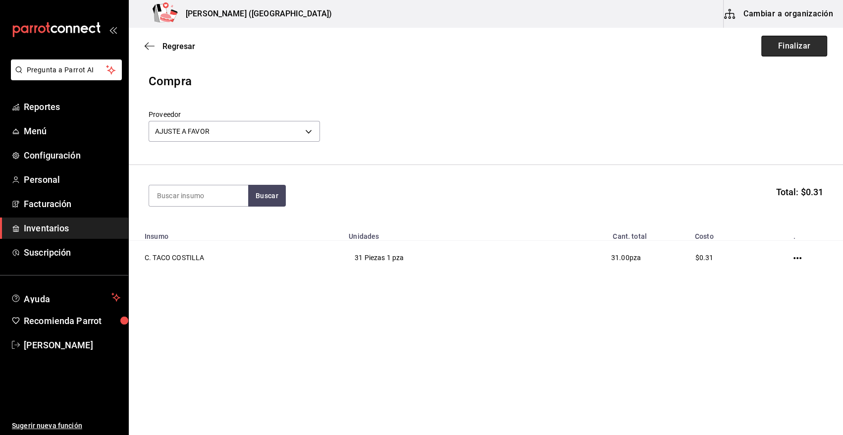
click at [793, 41] on button "Finalizar" at bounding box center [794, 46] width 66 height 21
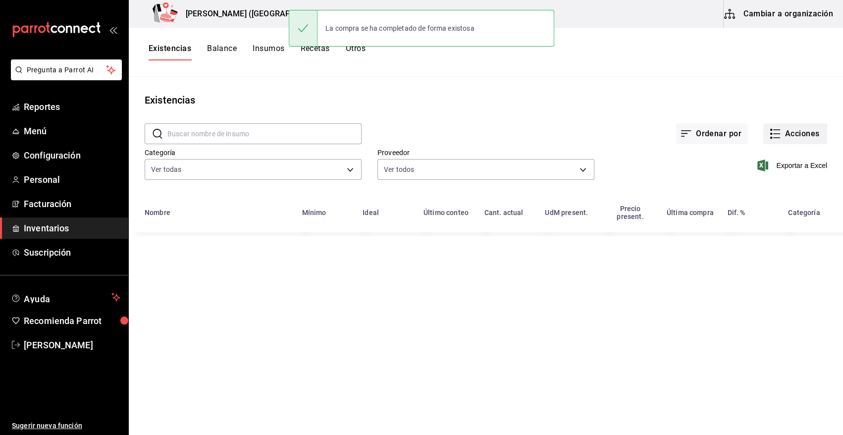
click at [789, 132] on button "Acciones" at bounding box center [795, 133] width 64 height 21
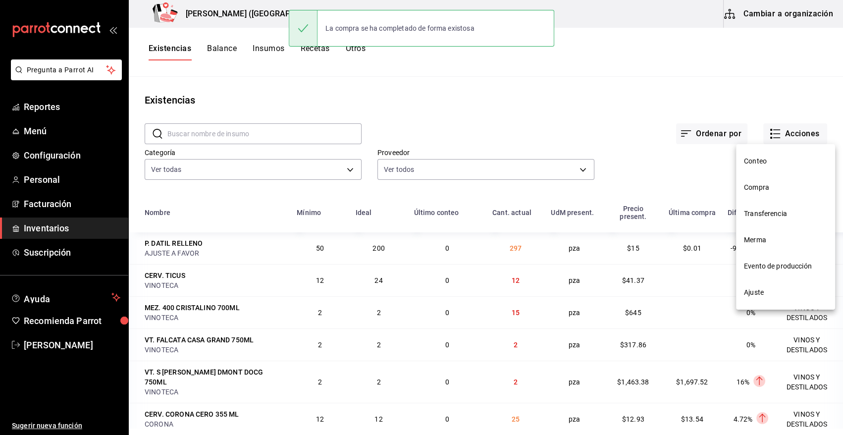
click at [765, 188] on span "Compra" at bounding box center [785, 187] width 83 height 10
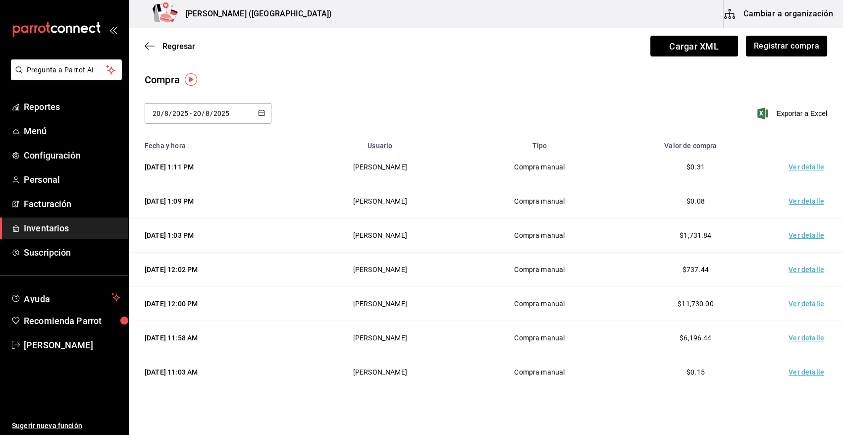
click at [800, 165] on td "Ver detalle" at bounding box center [808, 167] width 69 height 34
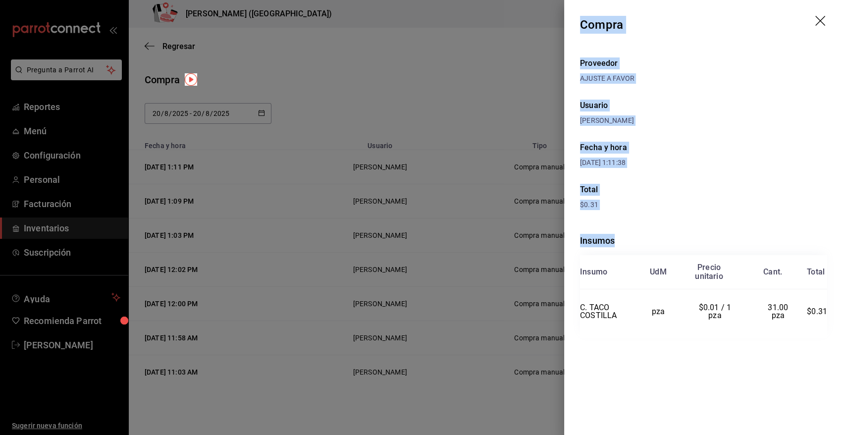
drag, startPoint x: 582, startPoint y: 21, endPoint x: 833, endPoint y: 313, distance: 384.3
click at [833, 313] on div "Compra Proveedor AJUSTE A FAVOR Usuario [PERSON_NAME] y hora [DATE] 1:11:38 Tot…" at bounding box center [703, 217] width 279 height 435
copy div "Compra Proveedor AJUSTE A FAVOR Usuario [PERSON_NAME] y hora [DATE] 1:11:38 Tot…"
click at [818, 21] on icon "drag" at bounding box center [821, 22] width 12 height 12
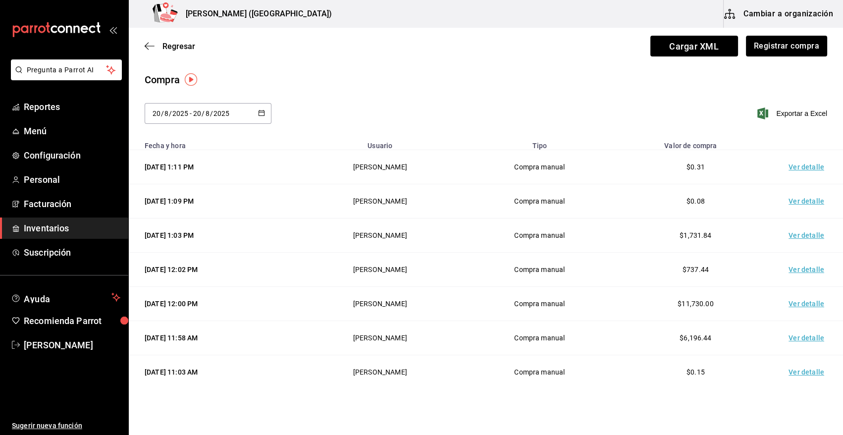
click at [85, 223] on span "Inventarios" at bounding box center [72, 227] width 97 height 13
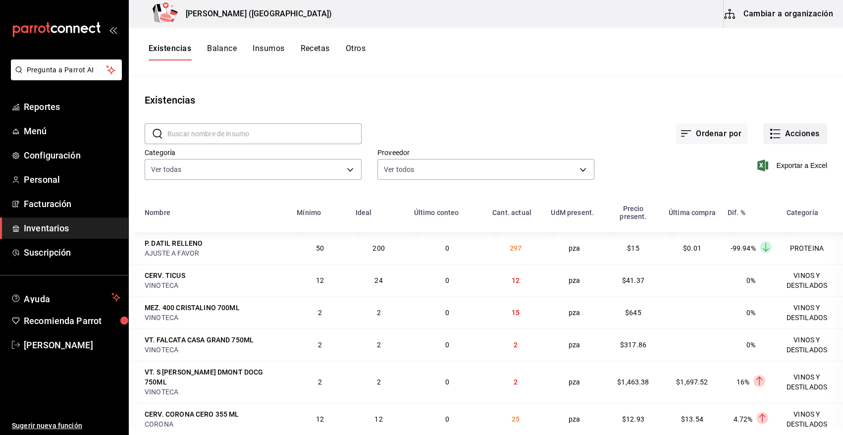
click at [787, 134] on button "Acciones" at bounding box center [795, 133] width 64 height 21
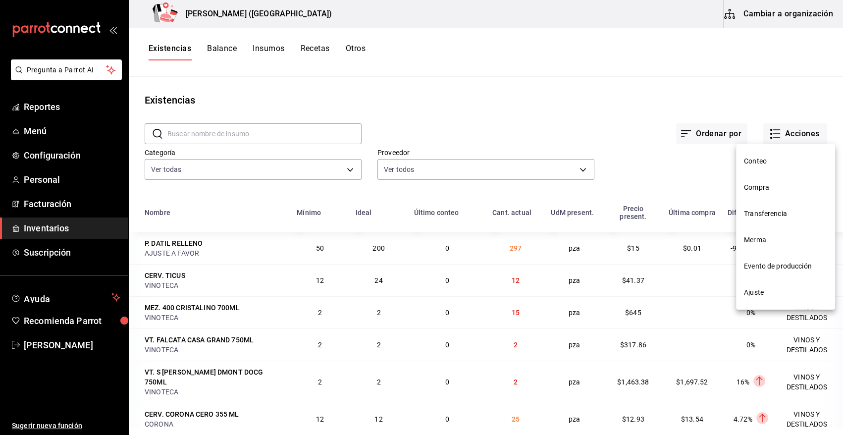
click at [765, 238] on span "Merma" at bounding box center [785, 240] width 83 height 10
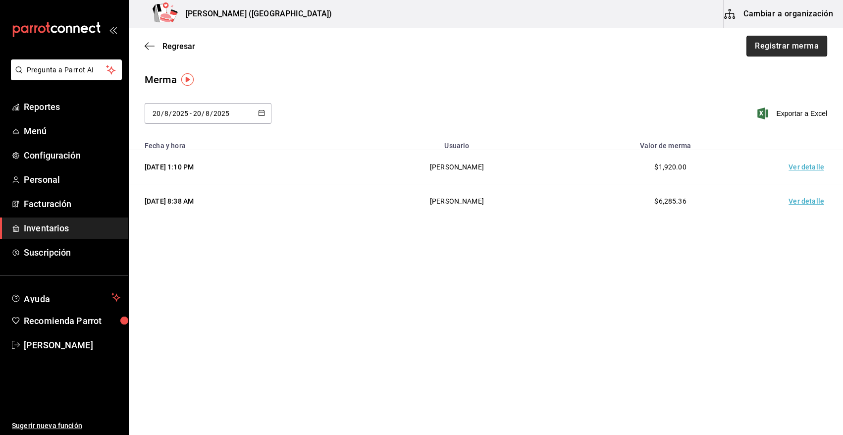
click at [798, 42] on button "Registrar merma" at bounding box center [787, 46] width 81 height 21
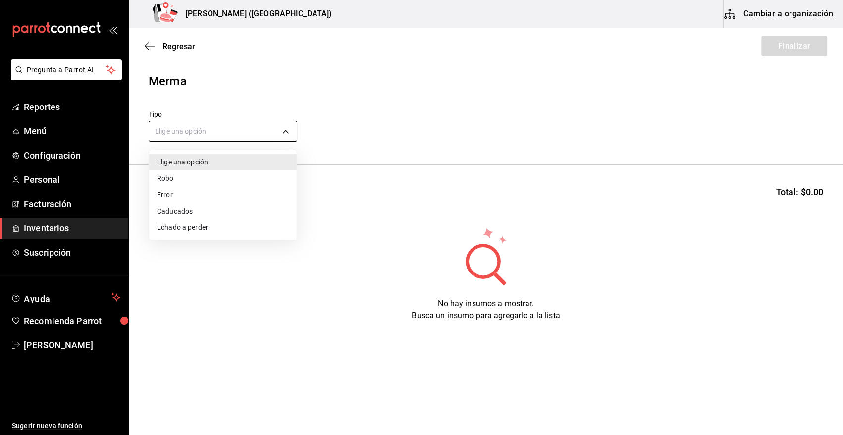
click at [285, 132] on body "Pregunta a Parrot AI Reportes Menú Configuración Personal Facturación Inventari…" at bounding box center [421, 189] width 843 height 379
click at [181, 196] on li "Error" at bounding box center [223, 195] width 148 height 16
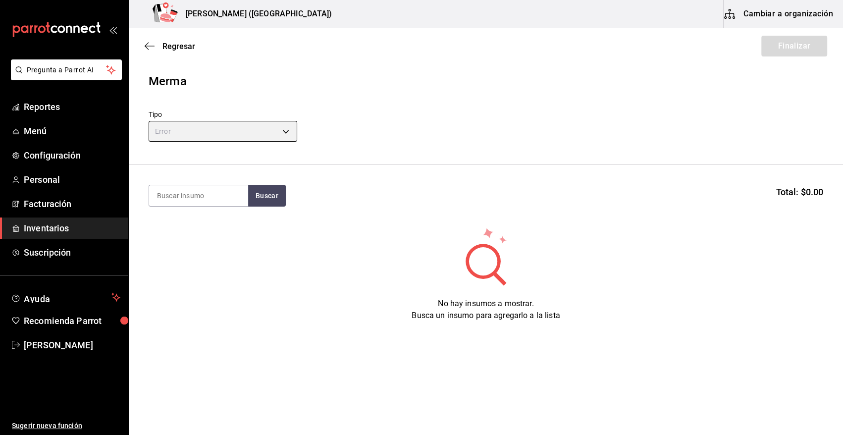
type input "ERROR"
click at [188, 196] on input at bounding box center [198, 195] width 99 height 21
type input "COSTILLA"
click at [263, 203] on button "Buscar" at bounding box center [267, 196] width 38 height 22
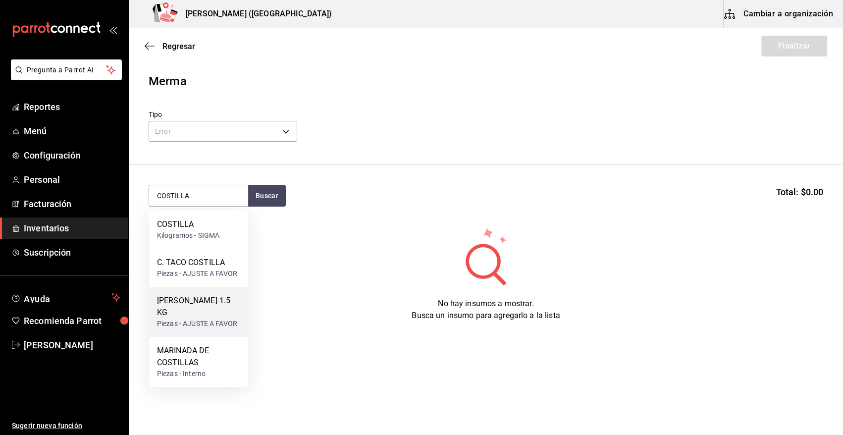
click at [187, 299] on div "[PERSON_NAME] 1.5 KG" at bounding box center [198, 307] width 83 height 24
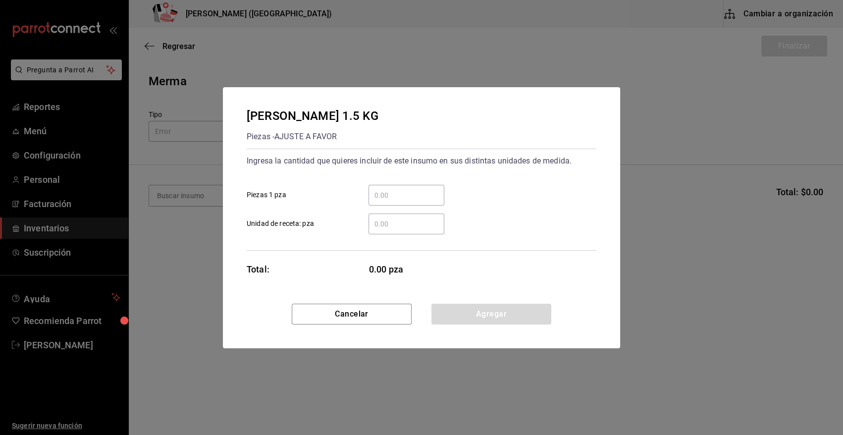
click at [416, 196] on input "​ Piezas 1 pza" at bounding box center [407, 195] width 76 height 12
type input "7"
click at [460, 181] on div "7 ​ Piezas 1 pza" at bounding box center [418, 191] width 358 height 29
click at [449, 309] on button "Agregar" at bounding box center [491, 314] width 120 height 21
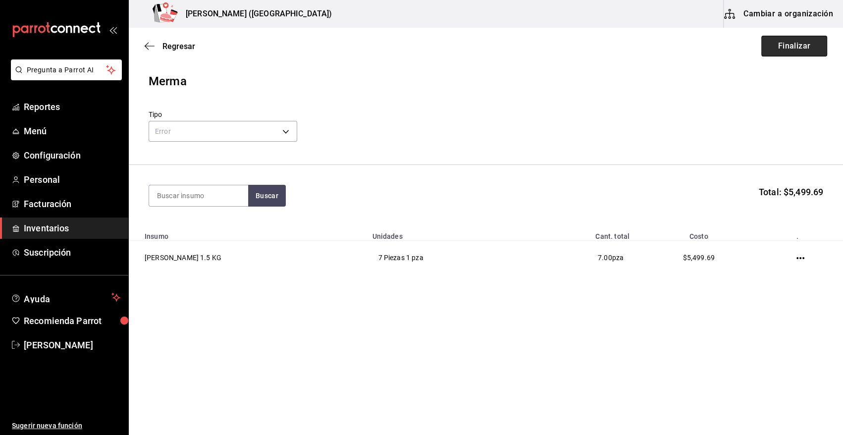
click at [798, 47] on button "Finalizar" at bounding box center [794, 46] width 66 height 21
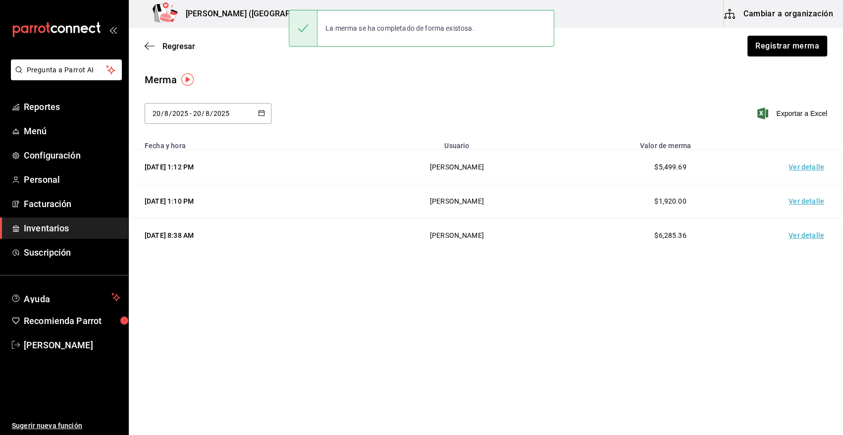
click at [801, 167] on td "Ver detalle" at bounding box center [808, 167] width 69 height 34
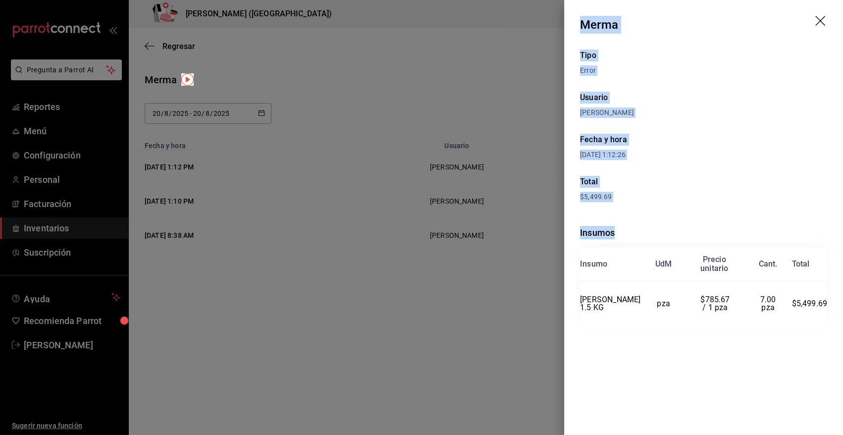
drag, startPoint x: 580, startPoint y: 20, endPoint x: 831, endPoint y: 302, distance: 377.2
click at [831, 302] on div "Merma Tipo Error Usuario [PERSON_NAME] Fecha y hora [DATE] 1:12:26 Total $5,499…" at bounding box center [703, 217] width 279 height 435
copy div "Merma Tipo Error Usuario [PERSON_NAME] Fecha y hora [DATE] 1:12:26 Total $5,499…"
click at [821, 21] on icon "drag" at bounding box center [820, 21] width 10 height 10
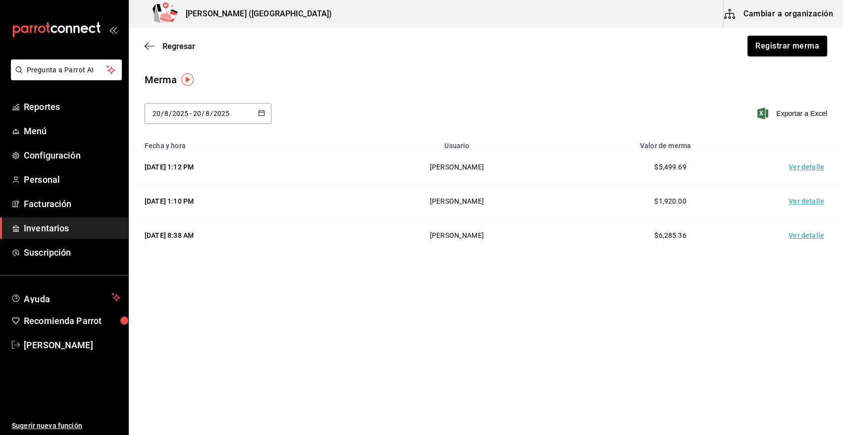
click at [43, 232] on span "Inventarios" at bounding box center [72, 227] width 97 height 13
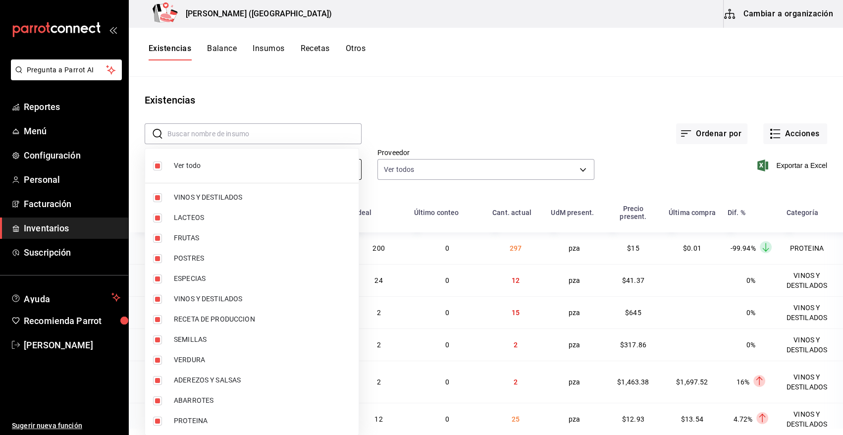
click at [284, 169] on body "Pregunta a Parrot AI Reportes Menú Configuración Personal Facturación Inventari…" at bounding box center [421, 214] width 843 height 428
click at [159, 165] on input "checkbox" at bounding box center [157, 165] width 9 height 9
checkbox input "false"
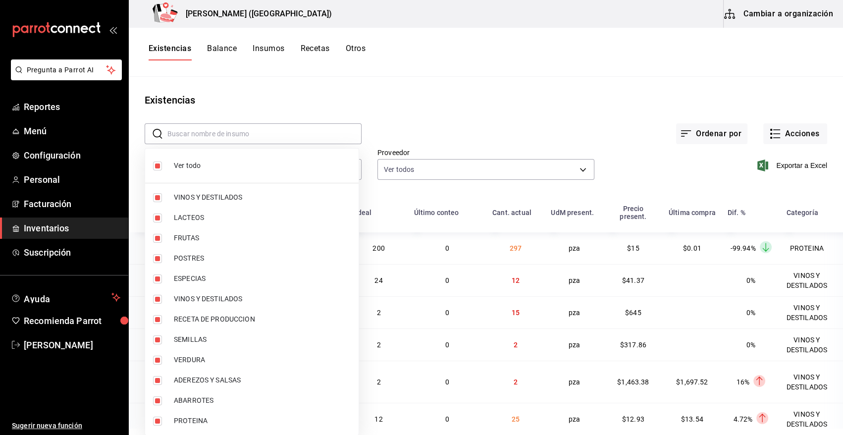
checkbox input "false"
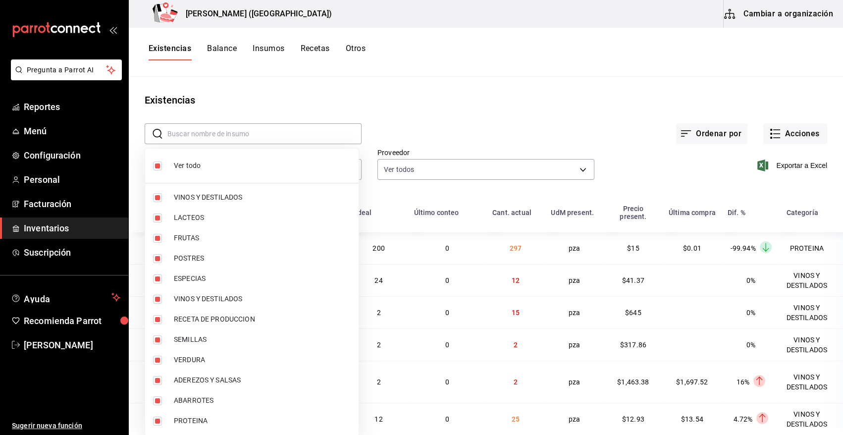
checkbox input "false"
click at [155, 424] on input "checkbox" at bounding box center [157, 421] width 9 height 9
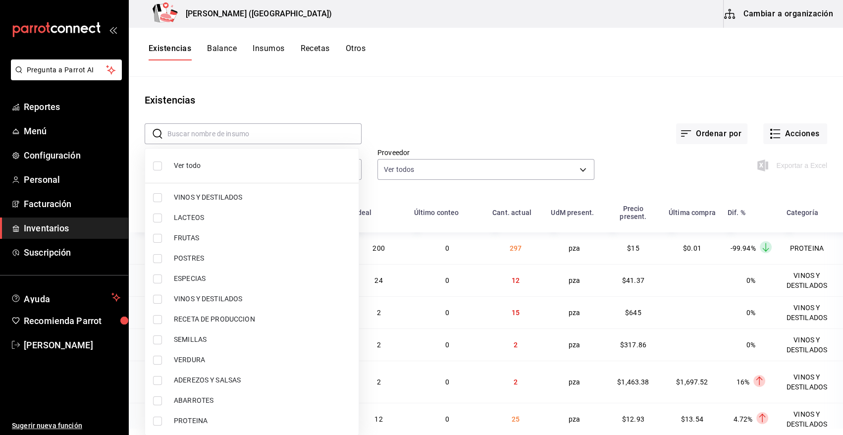
checkbox input "true"
type input "3e90cef9-1dc9-474d-8316-d124f624c148"
click at [499, 108] on div at bounding box center [421, 217] width 843 height 435
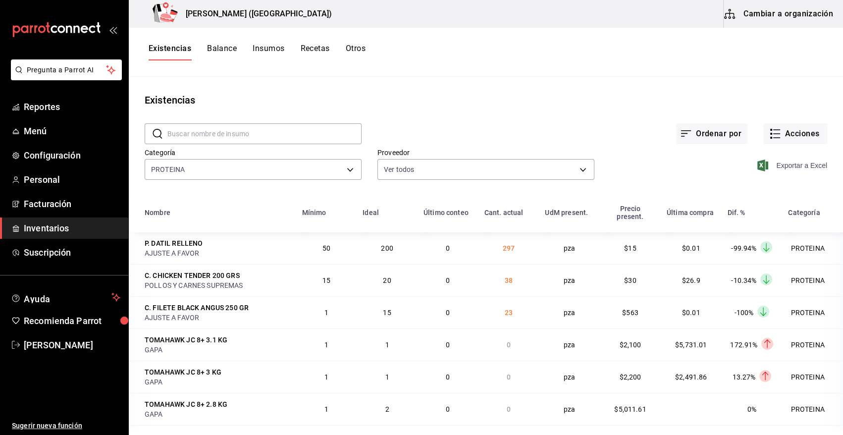
click at [757, 164] on icon "button" at bounding box center [762, 166] width 11 height 12
